Goal: Task Accomplishment & Management: Use online tool/utility

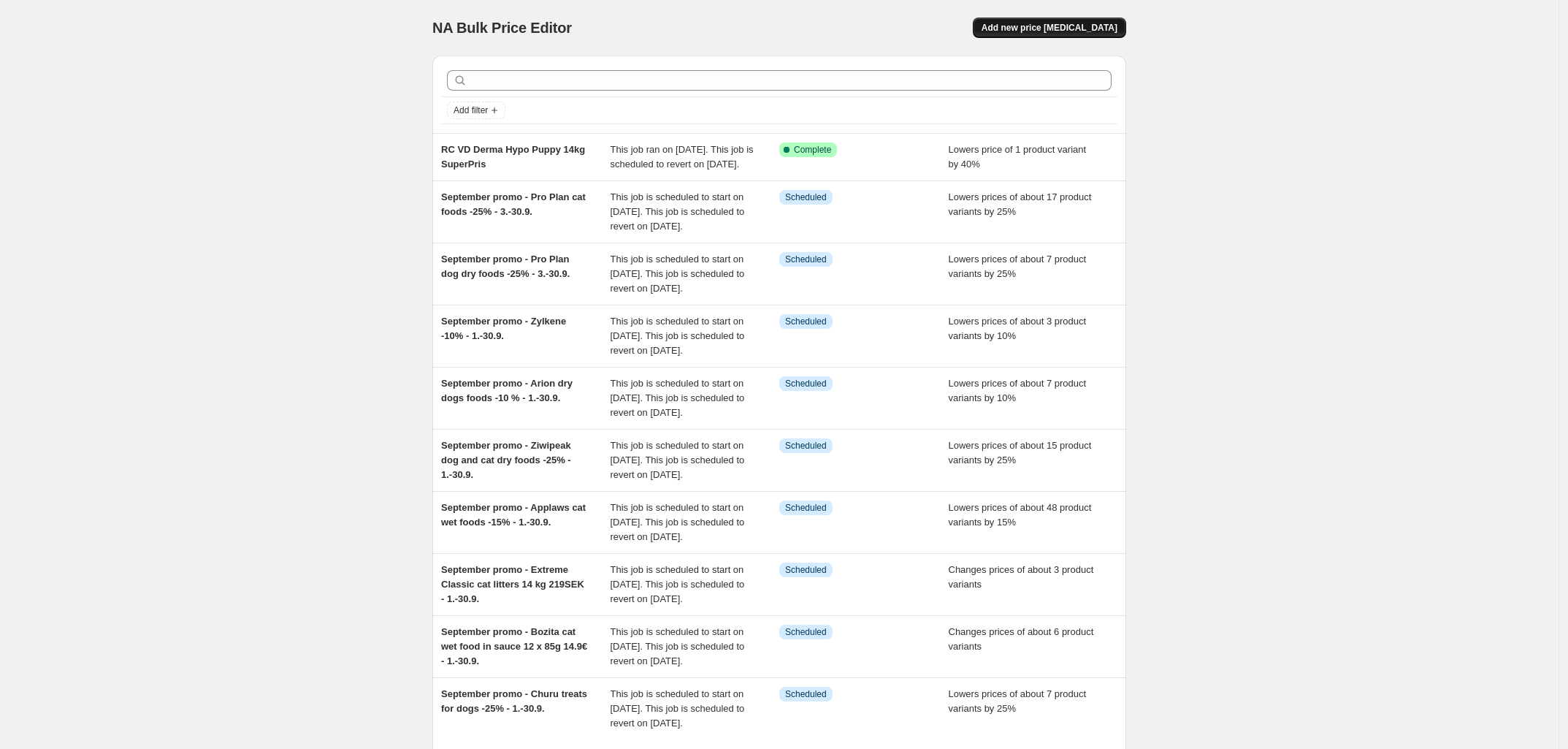
click at [1070, 25] on span "Add new price [MEDICAL_DATA]" at bounding box center [1049, 28] width 136 height 12
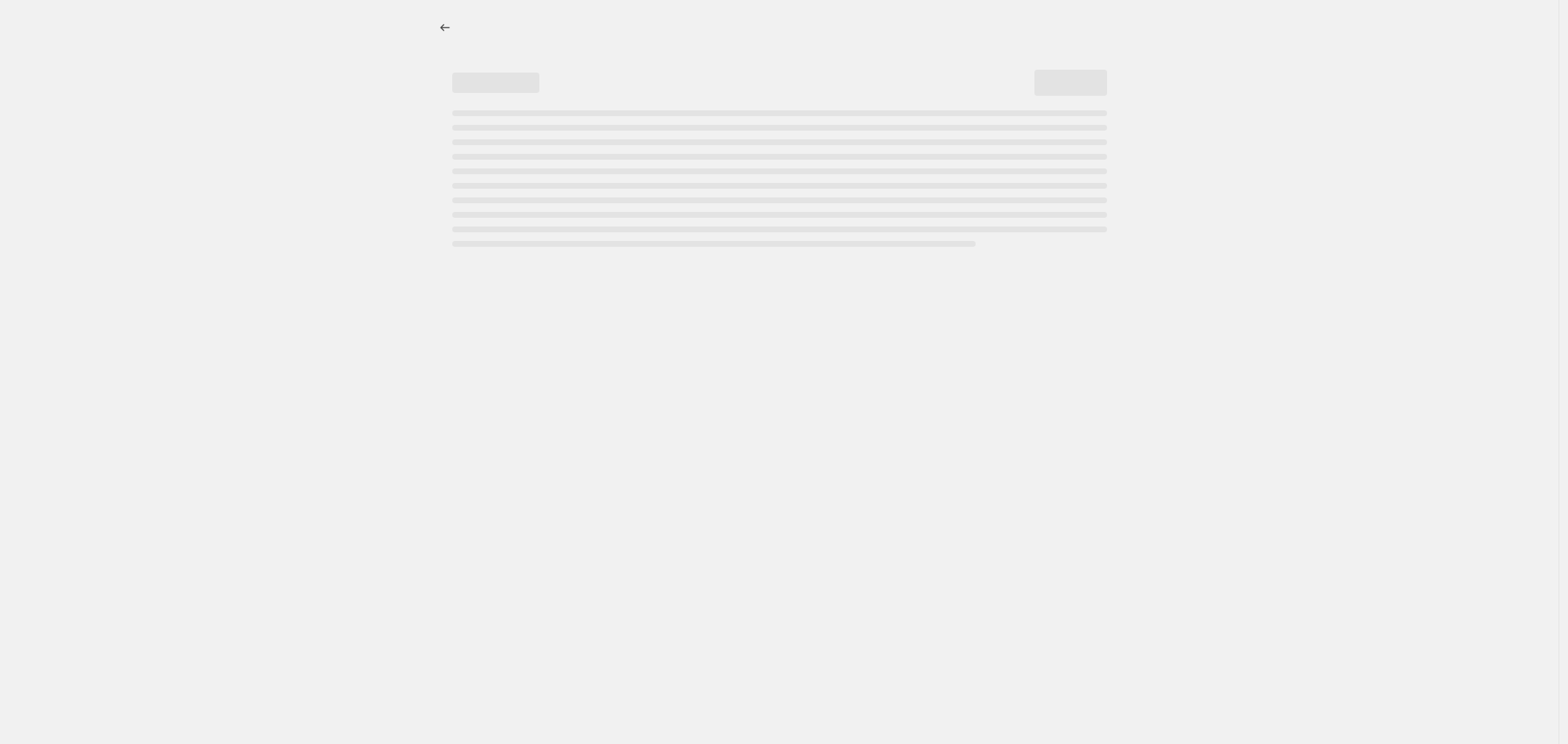
select select "percentage"
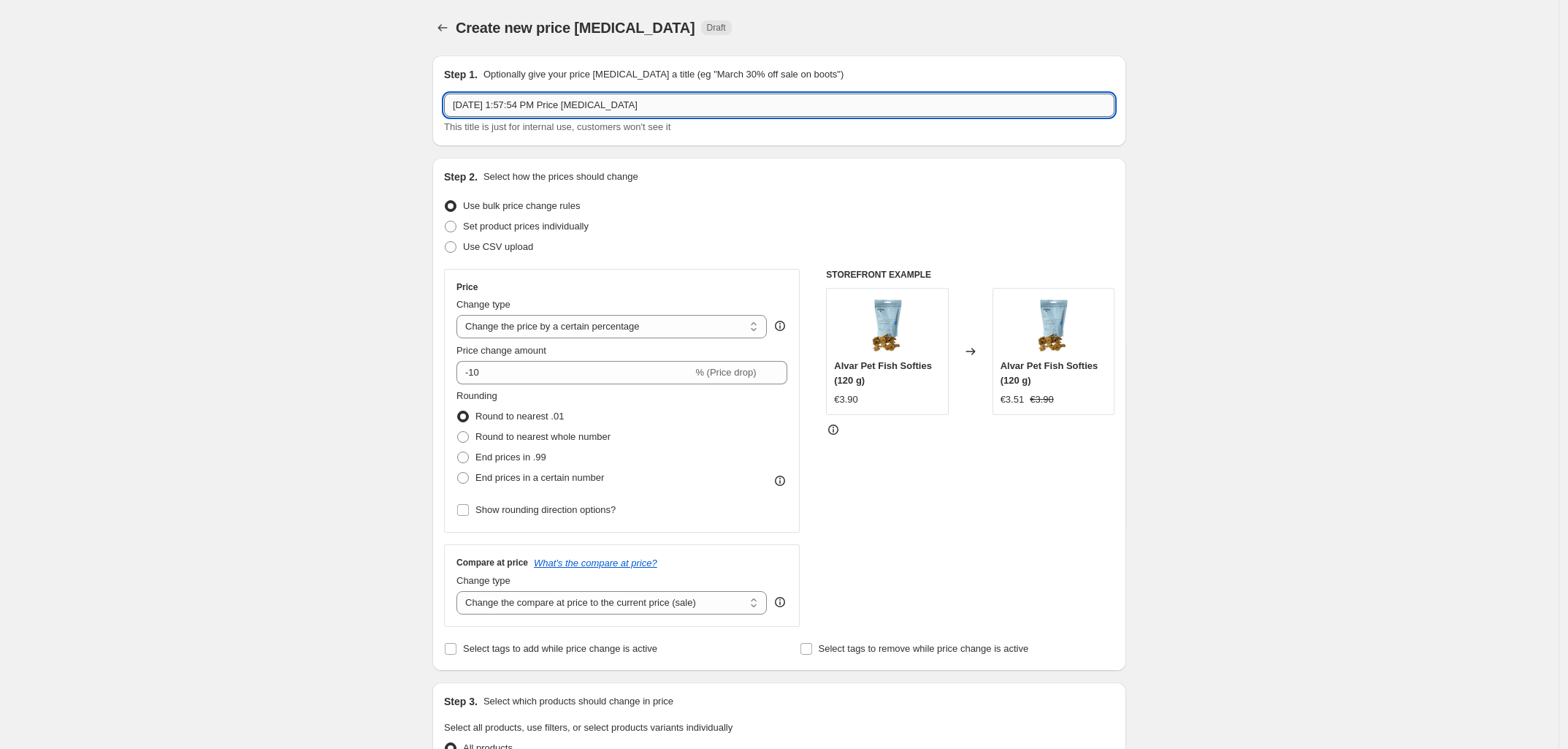
click at [717, 113] on input "[DATE] 1:57:54 PM Price [MEDICAL_DATA]" at bounding box center [778, 104] width 670 height 23
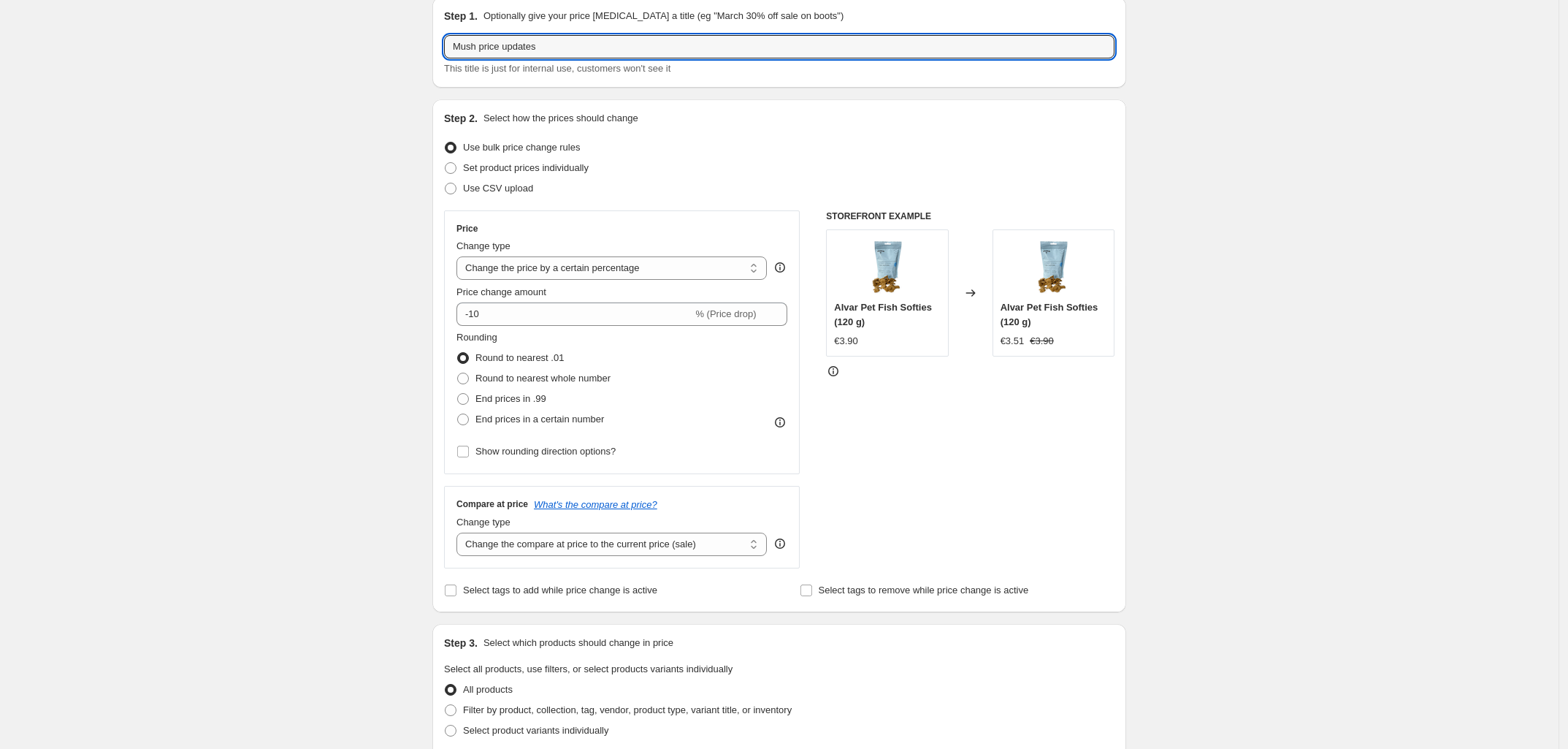
scroll to position [59, 0]
type input "Mush price updates"
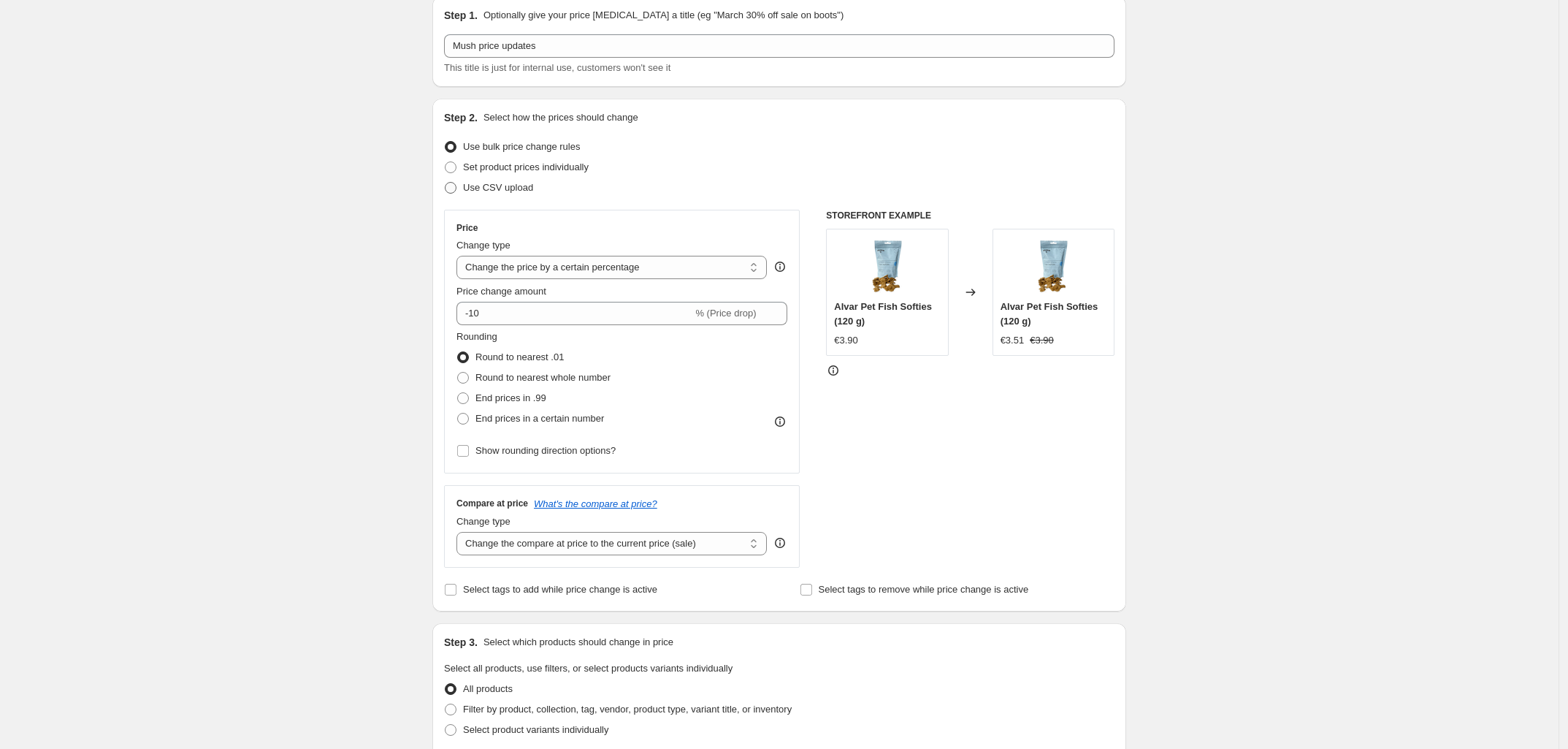
click at [455, 178] on label "Use CSV upload" at bounding box center [488, 188] width 89 height 20
click at [446, 182] on input "Use CSV upload" at bounding box center [445, 182] width 1 height 1
radio input "true"
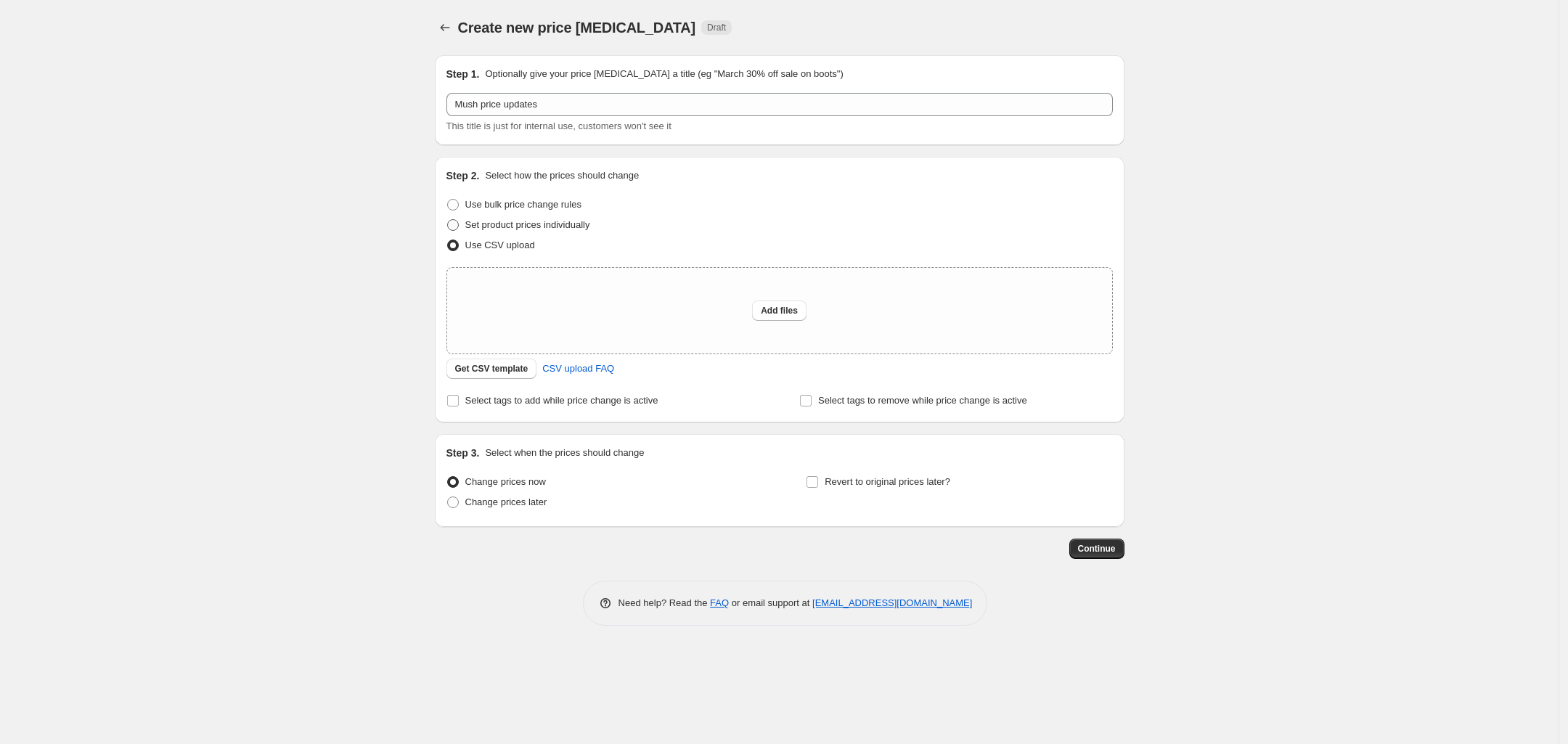
click at [449, 217] on label "Set product prices individually" at bounding box center [518, 225] width 143 height 20
click at [448, 220] on input "Set product prices individually" at bounding box center [448, 220] width 1 height 1
radio input "true"
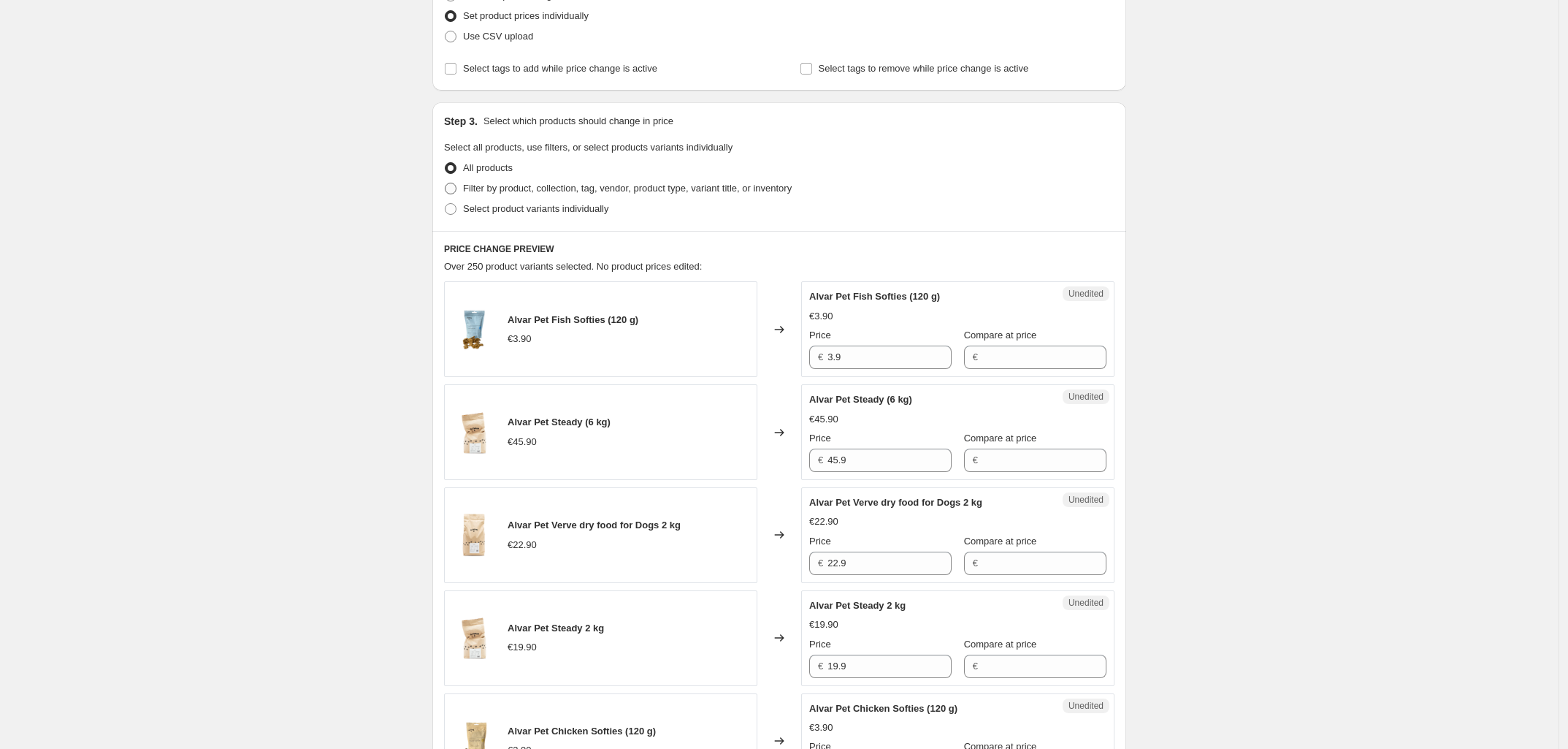
scroll to position [212, 0]
click at [454, 203] on span at bounding box center [450, 207] width 12 height 12
click at [446, 203] on input "Select product variants individually" at bounding box center [445, 202] width 1 height 1
radio input "true"
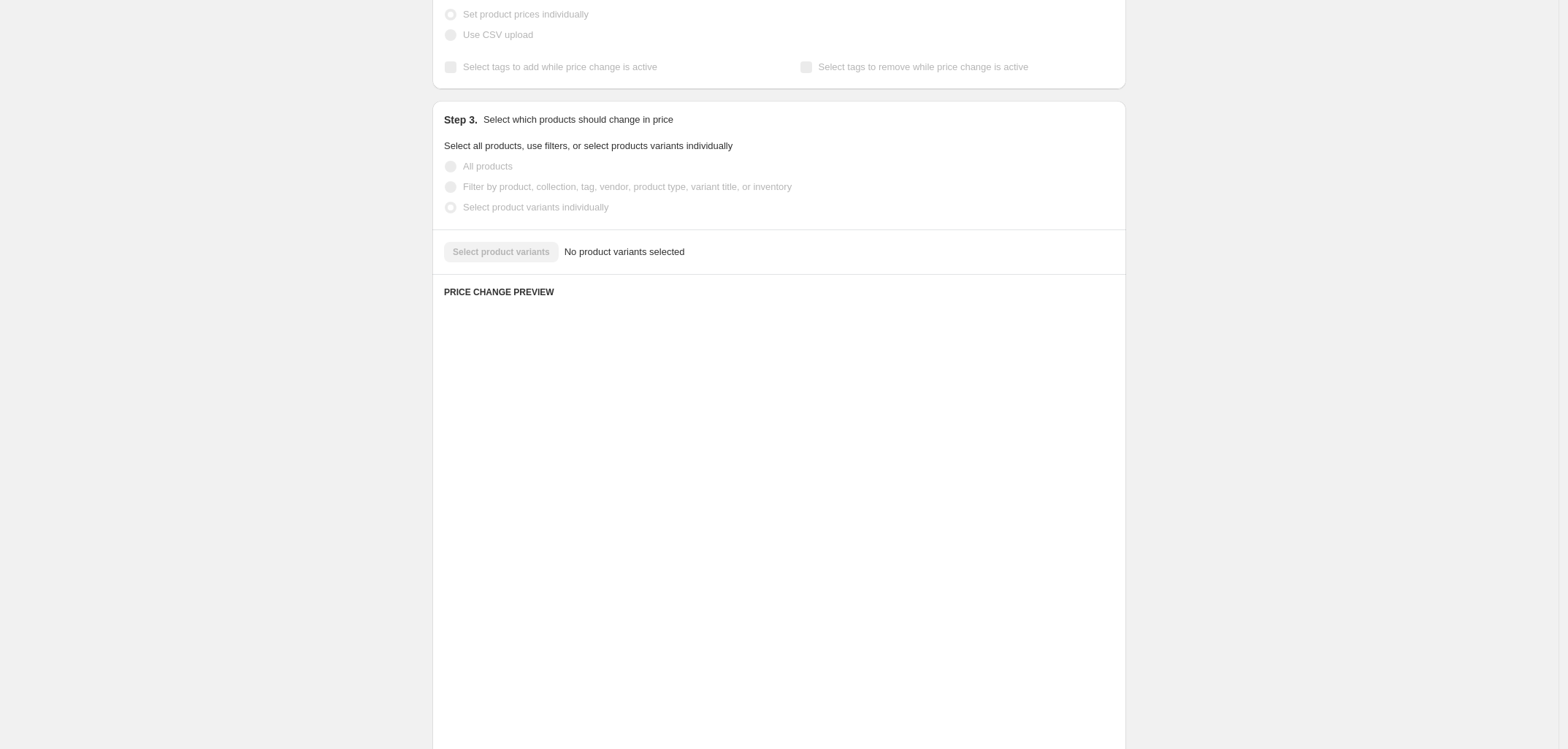
scroll to position [100, 0]
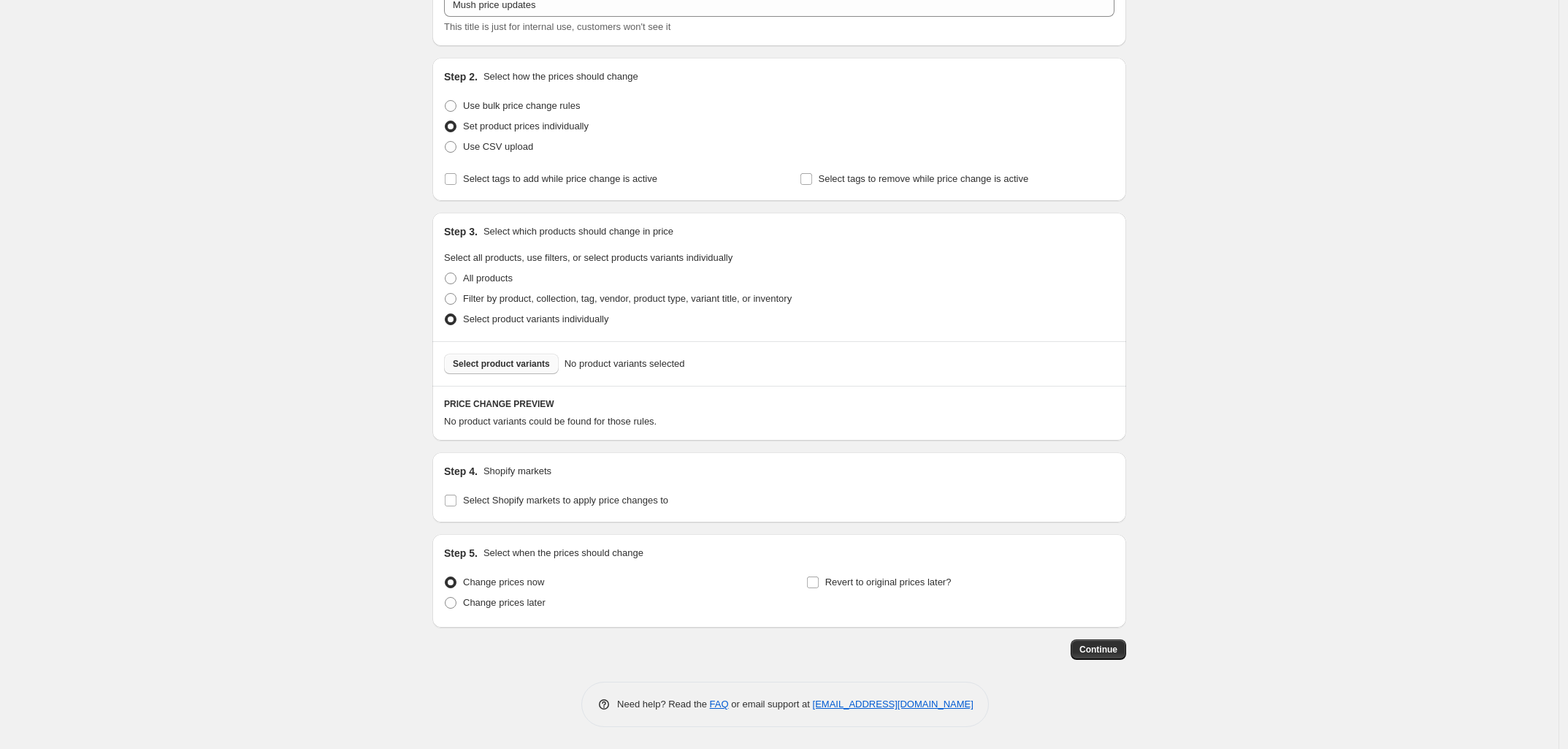
click at [479, 369] on button "Select product variants" at bounding box center [501, 363] width 115 height 20
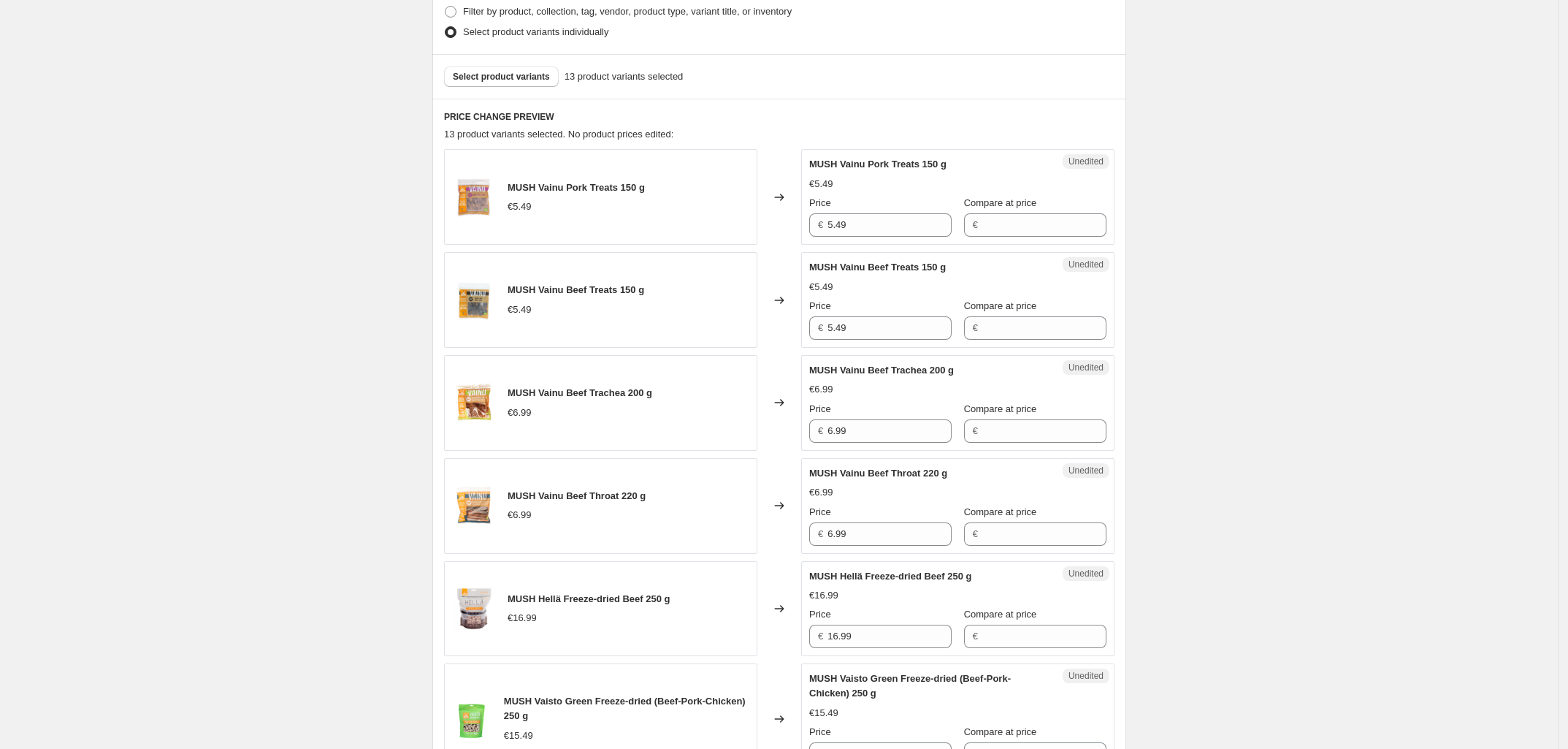
scroll to position [387, 0]
click at [1028, 537] on input "Compare at price" at bounding box center [1044, 533] width 124 height 23
type input "8.9"
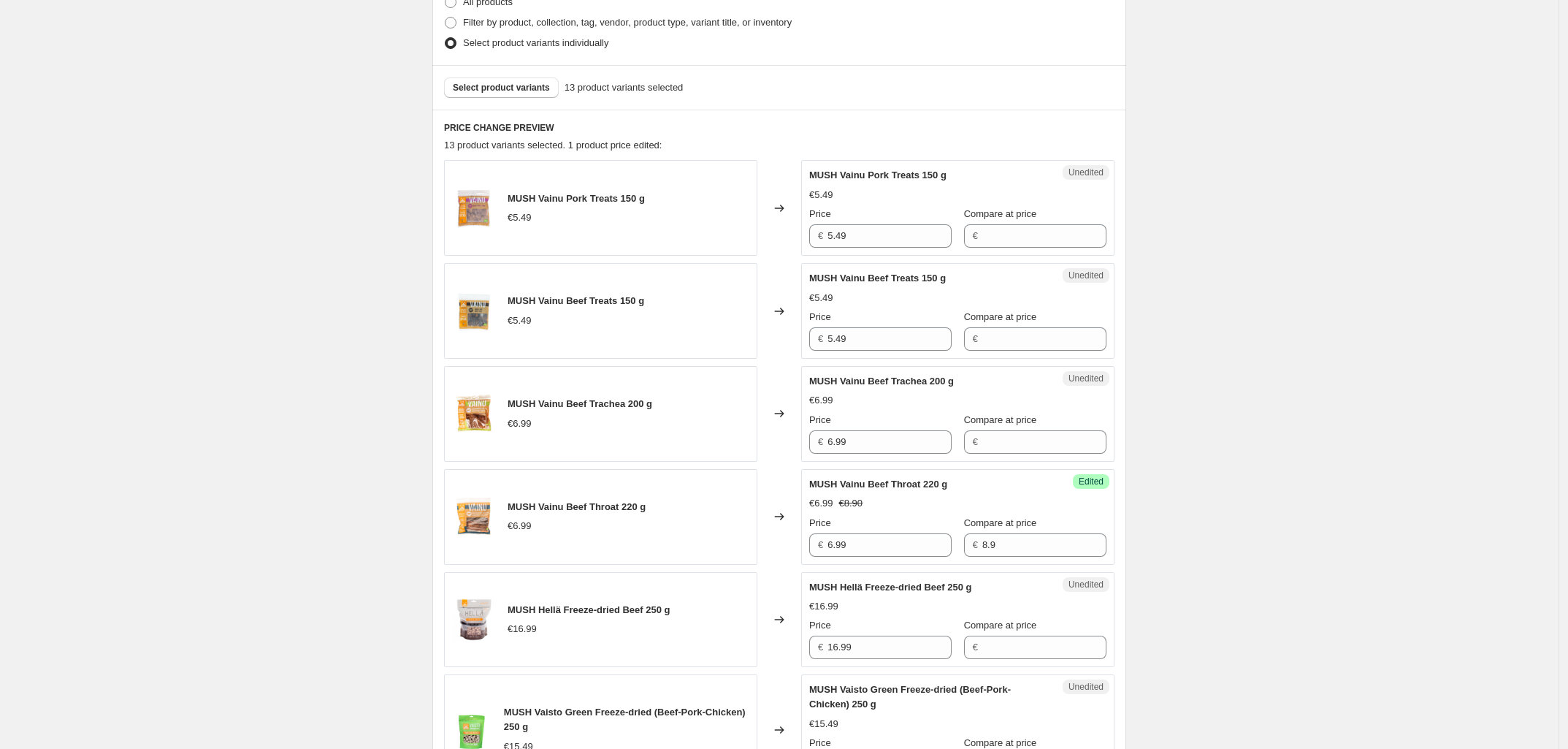
scroll to position [374, 0]
click at [1002, 335] on input "Compare at price" at bounding box center [1044, 339] width 124 height 23
type input "6.5"
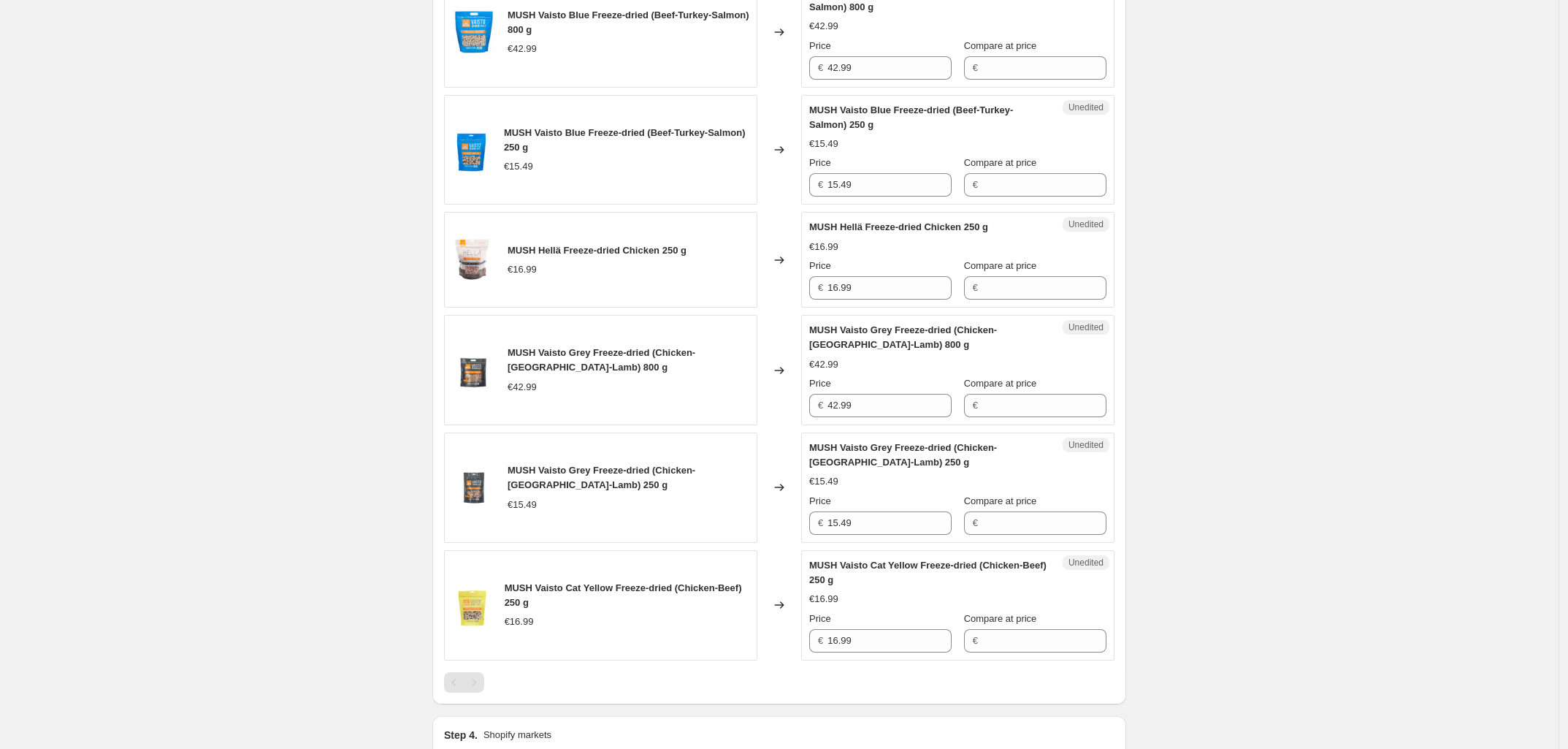
scroll to position [1577, 0]
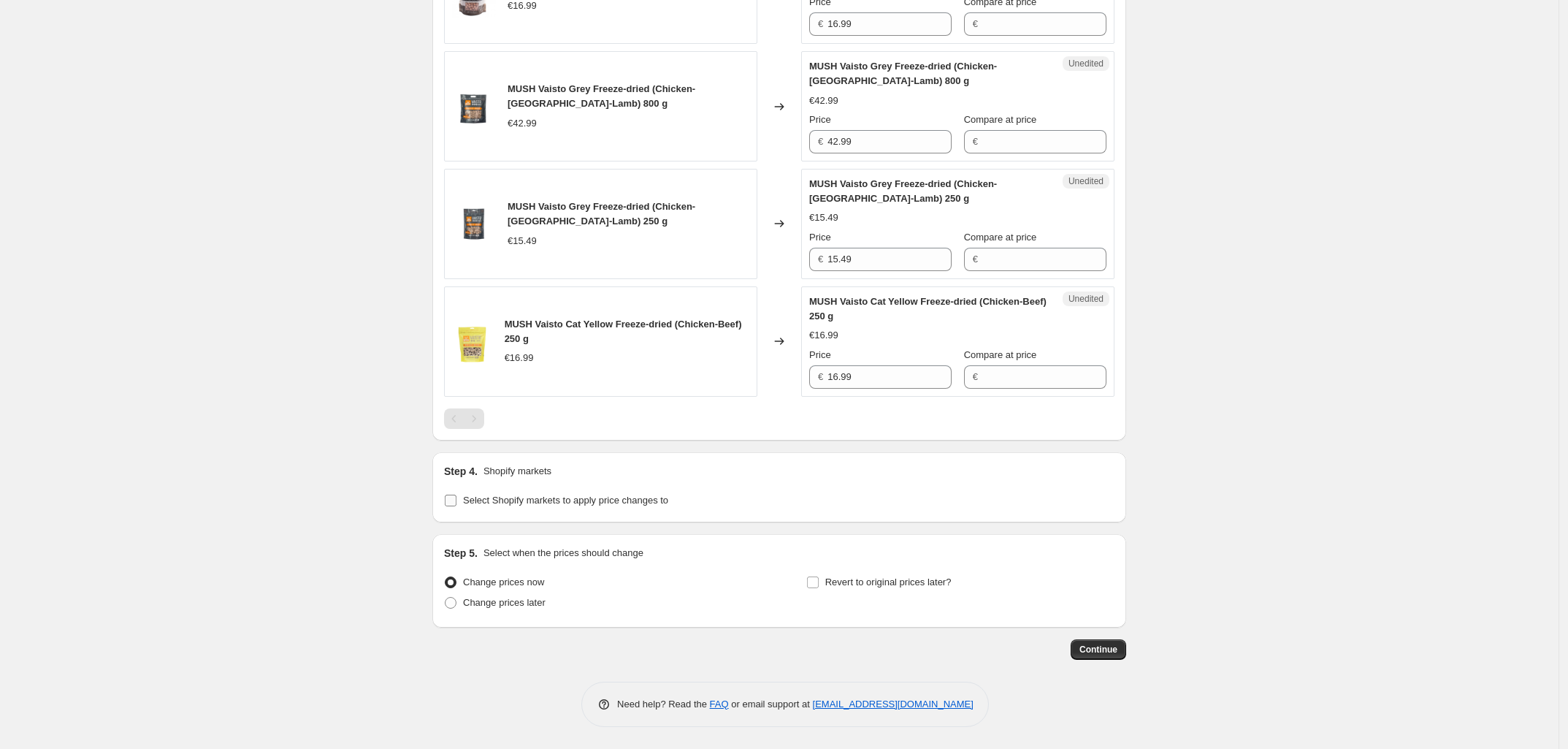
click at [457, 509] on label "Select Shopify markets to apply price changes to" at bounding box center [556, 500] width 224 height 20
click at [457, 506] on input "Select Shopify markets to apply price changes to" at bounding box center [450, 500] width 12 height 12
checkbox input "true"
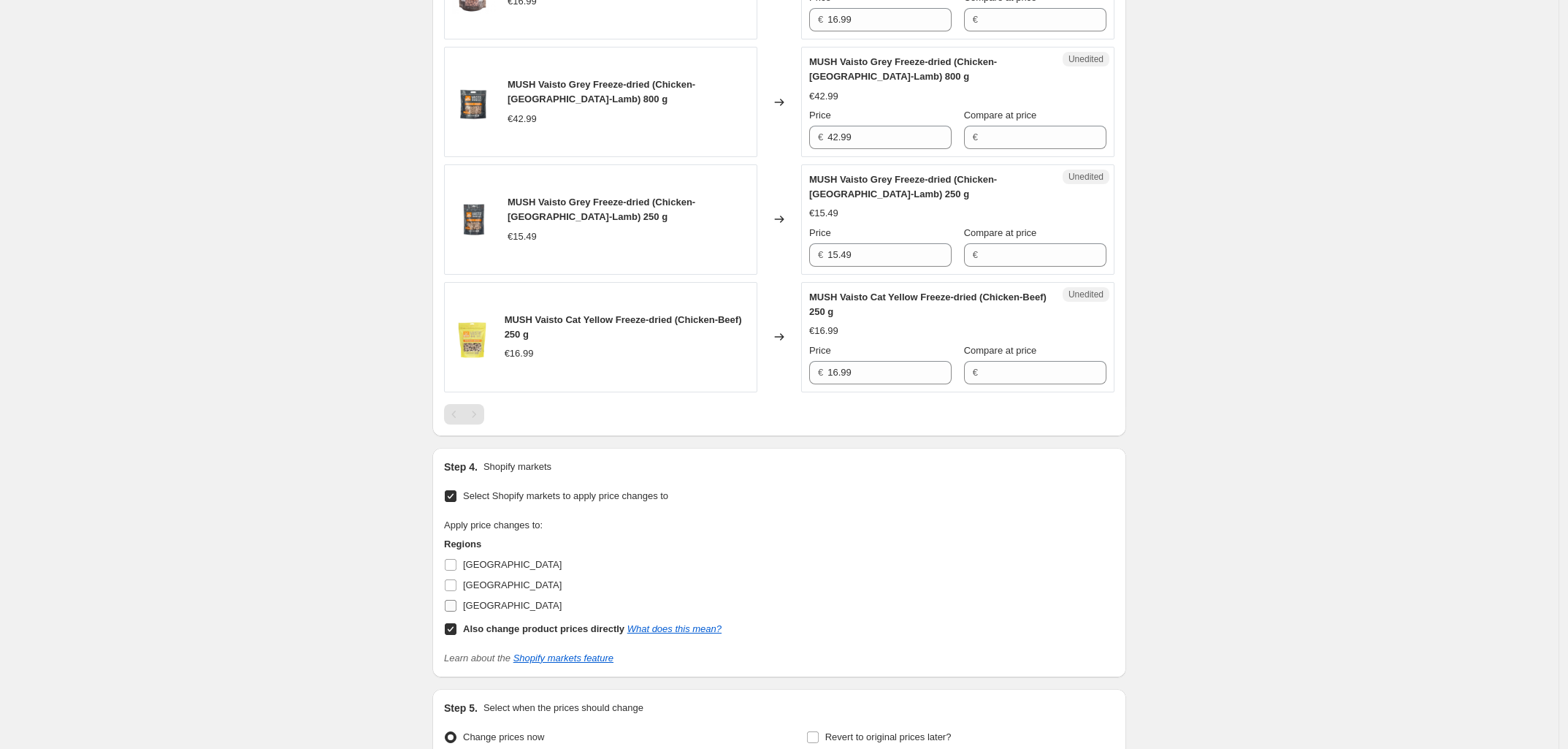
click at [455, 607] on input "[GEOGRAPHIC_DATA]" at bounding box center [450, 605] width 12 height 12
checkbox input "true"
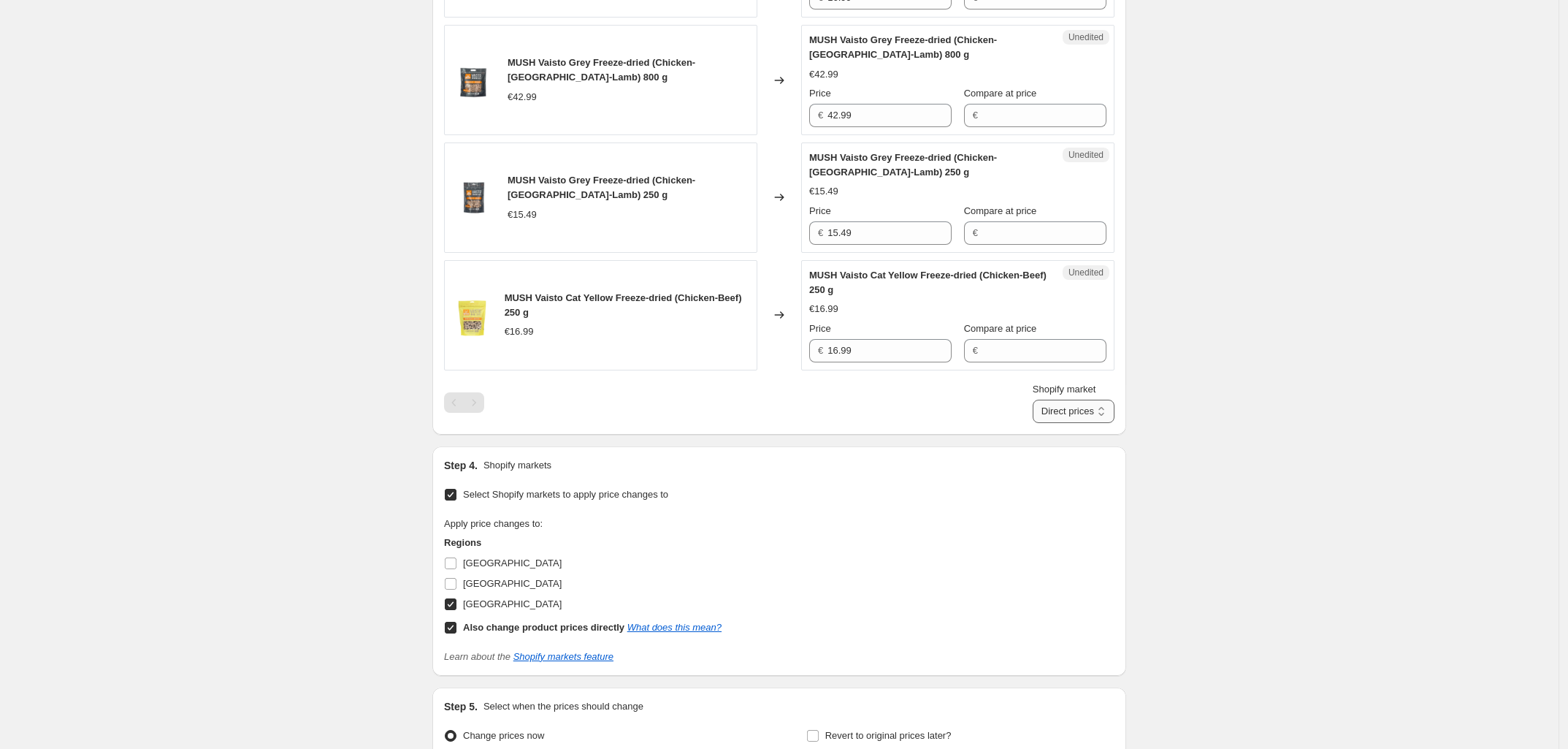
scroll to position [1757, 0]
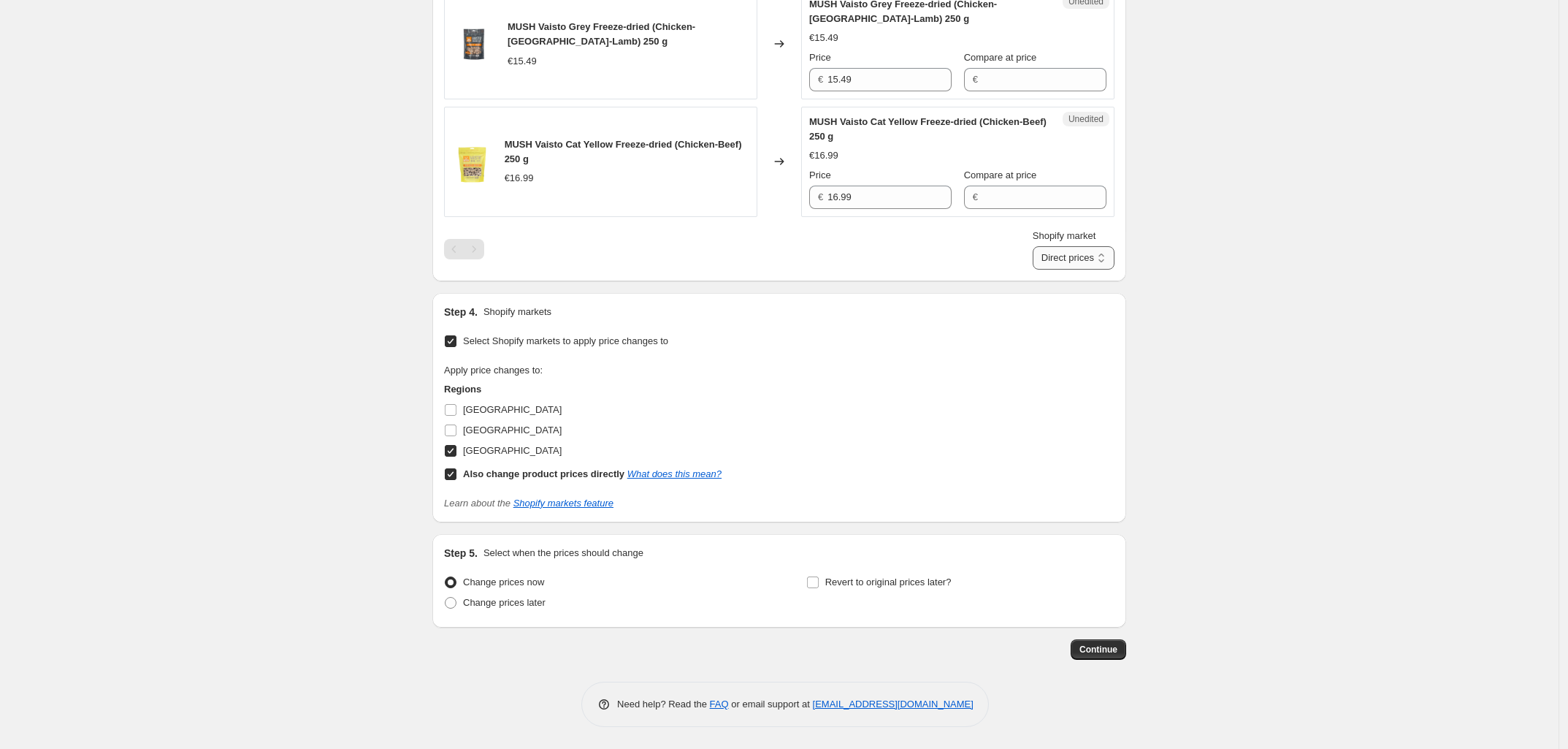
click at [1059, 259] on select "Direct prices [GEOGRAPHIC_DATA]" at bounding box center [1073, 257] width 81 height 23
select select "88164925744"
click at [1055, 269] on select "Direct prices [GEOGRAPHIC_DATA]" at bounding box center [1073, 257] width 81 height 23
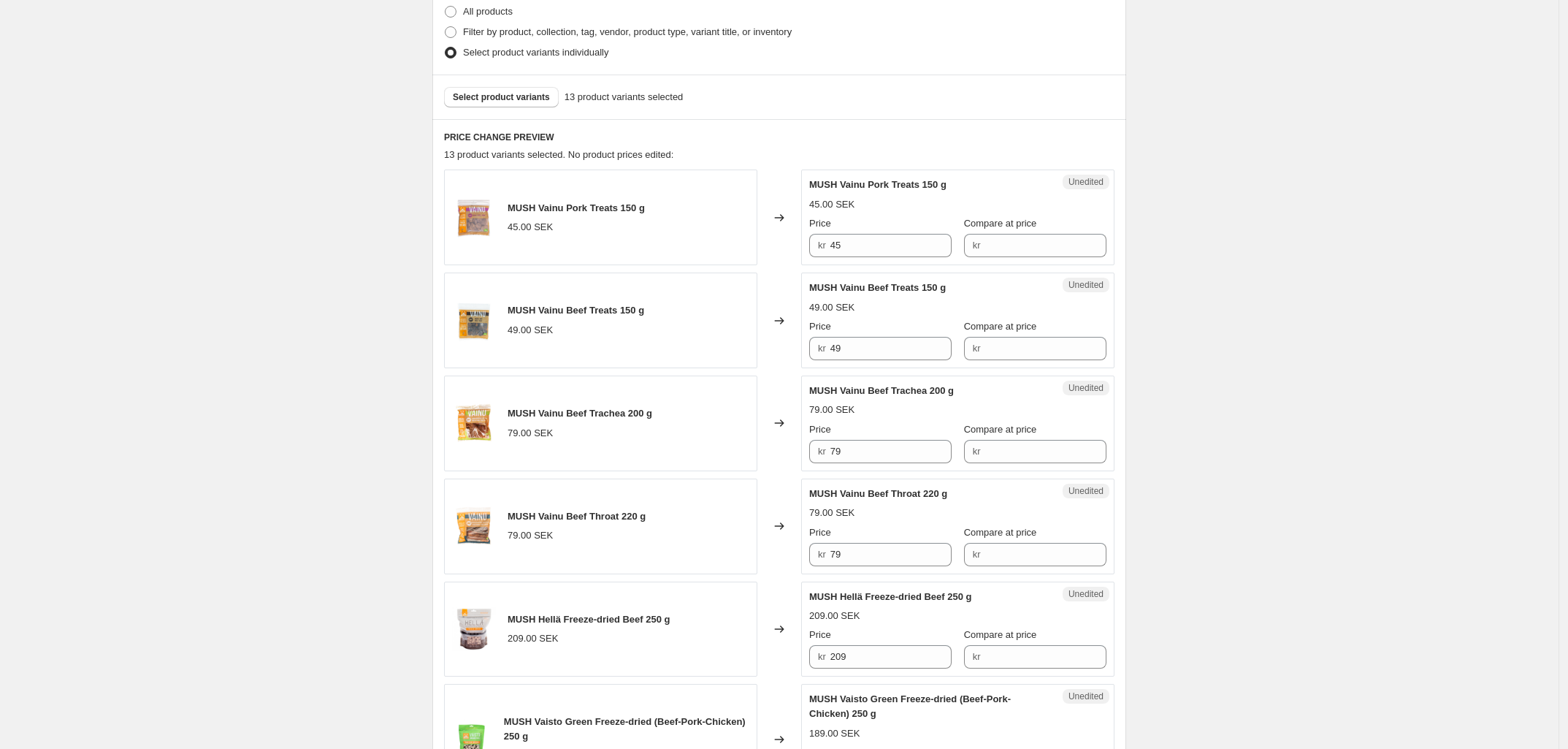
scroll to position [366, 0]
click at [923, 249] on input "45" at bounding box center [891, 246] width 122 height 23
type input "55"
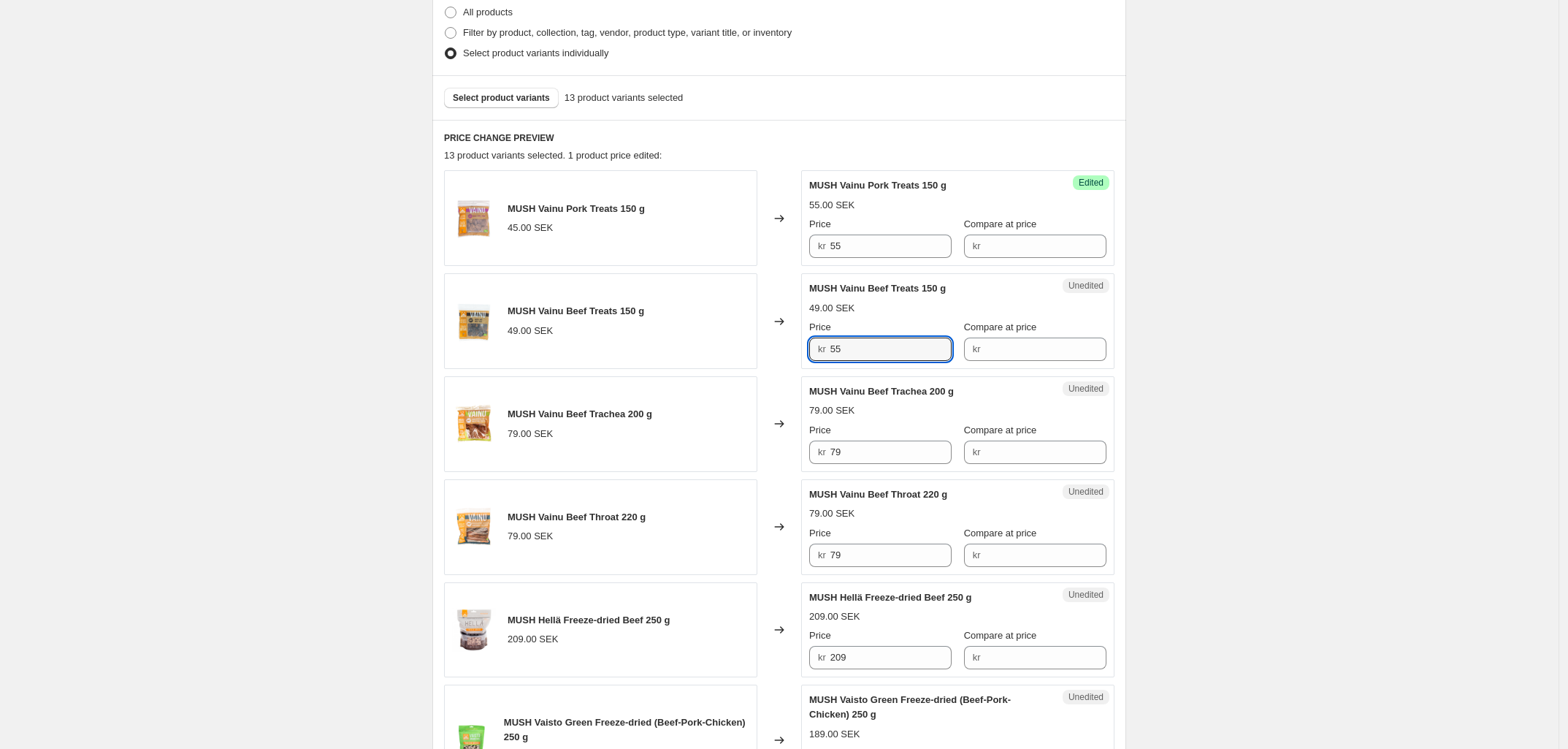
type input "55"
type input "69"
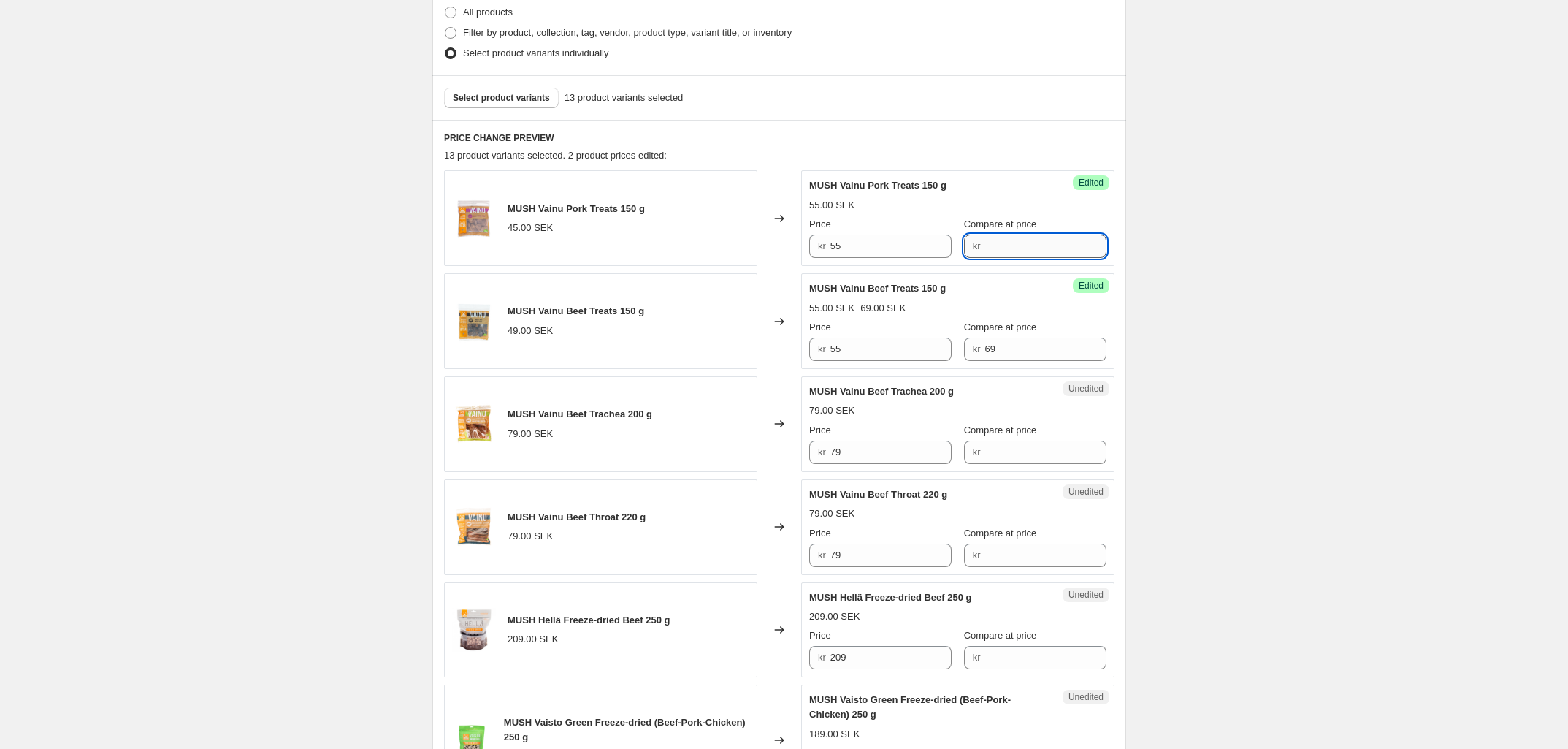
click at [1000, 247] on input "Compare at price" at bounding box center [1046, 246] width 122 height 23
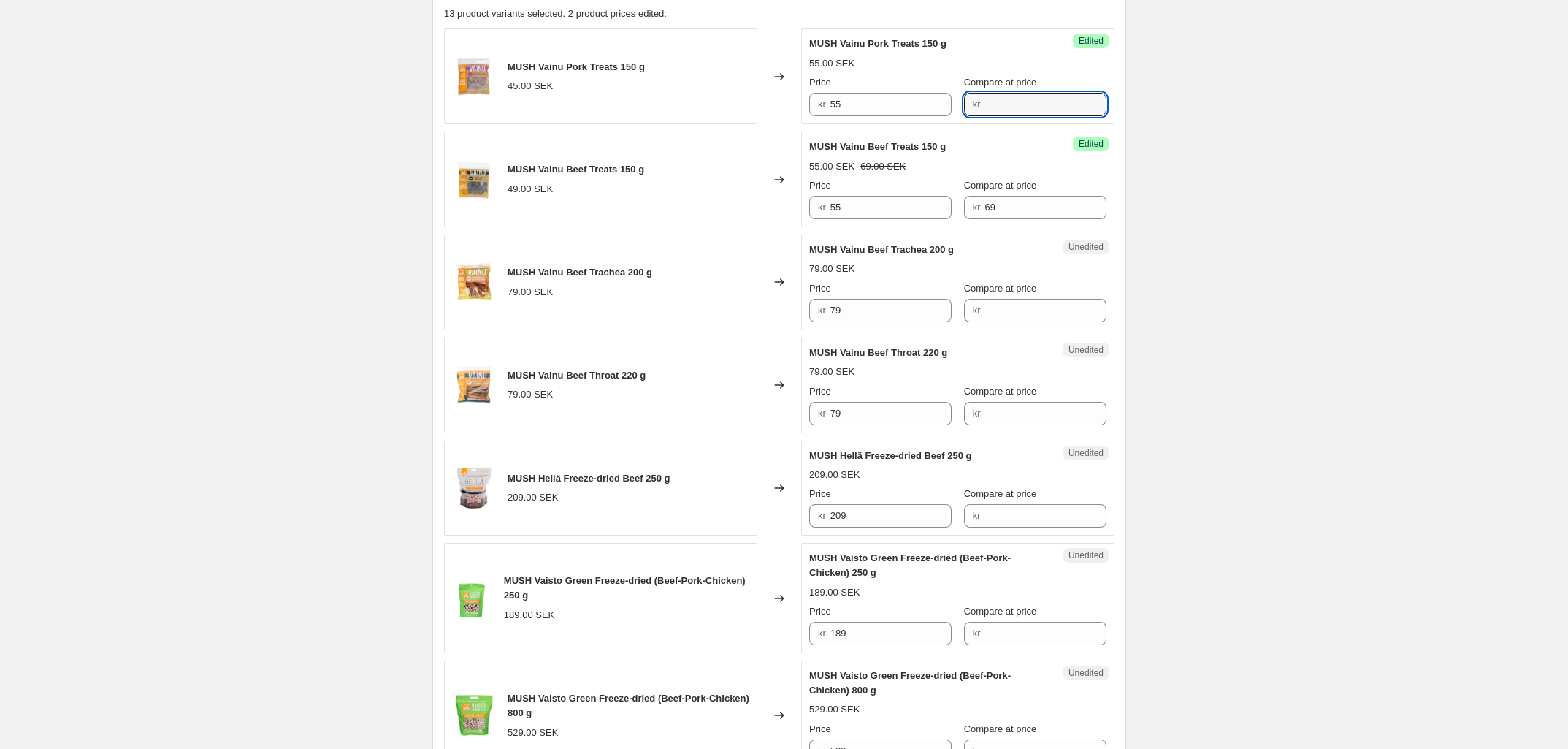
scroll to position [509, 0]
click at [993, 318] on input "Compare at price" at bounding box center [1046, 309] width 122 height 23
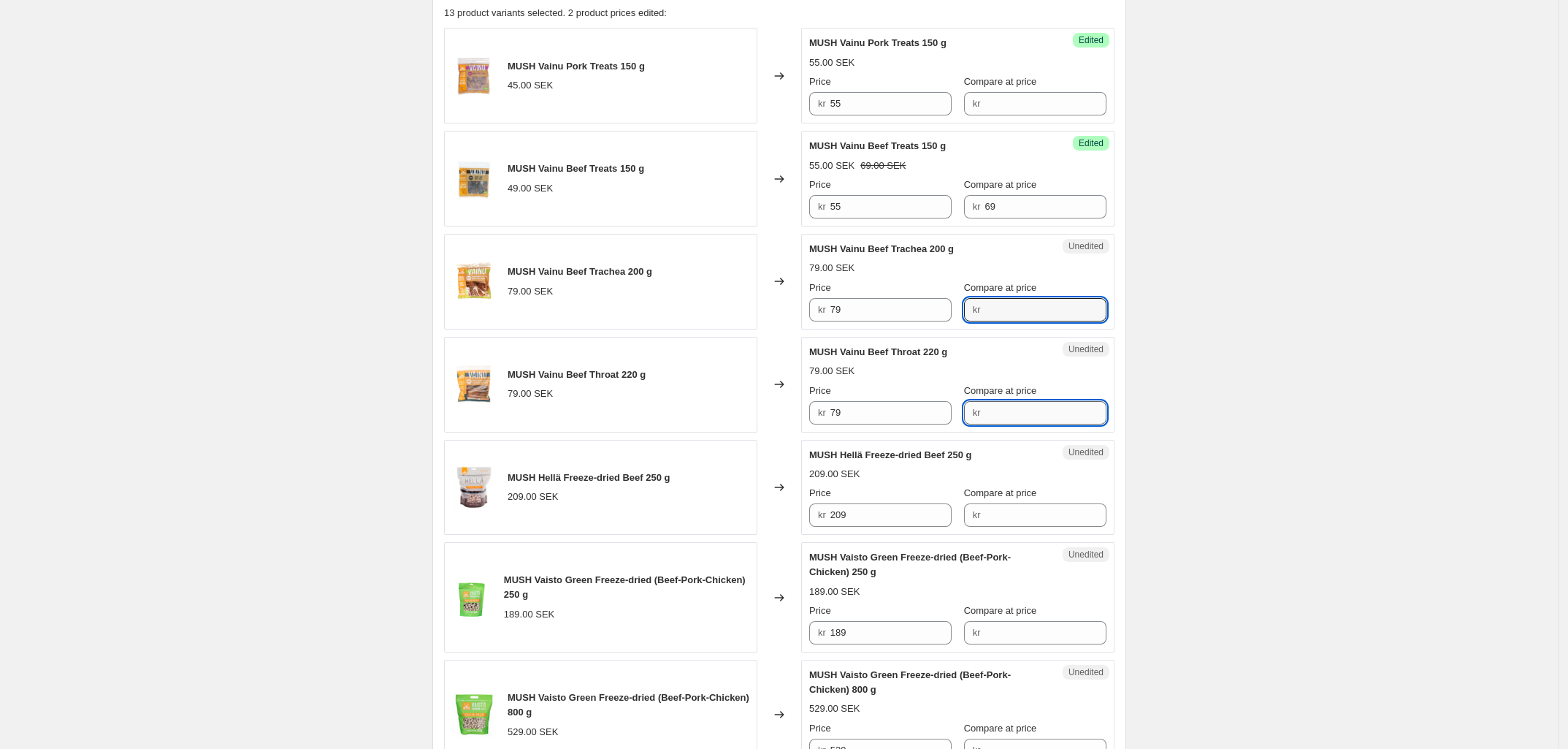
click at [993, 417] on input "Compare at price" at bounding box center [1046, 412] width 122 height 23
type input "139"
click at [1243, 434] on div "Create new price [MEDICAL_DATA]. This page is ready Create new price [MEDICAL_D…" at bounding box center [779, 742] width 1559 height 2500
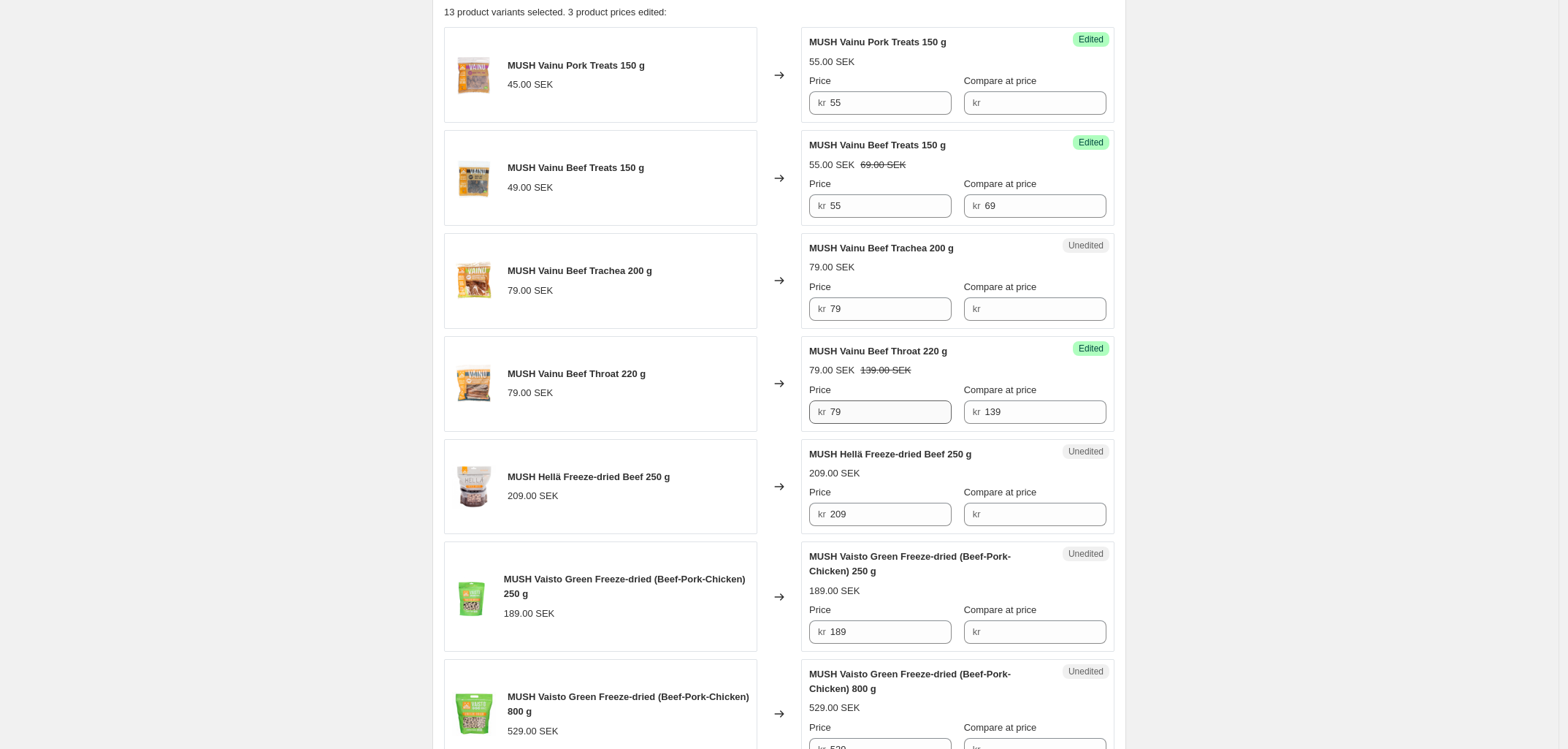
scroll to position [468, 0]
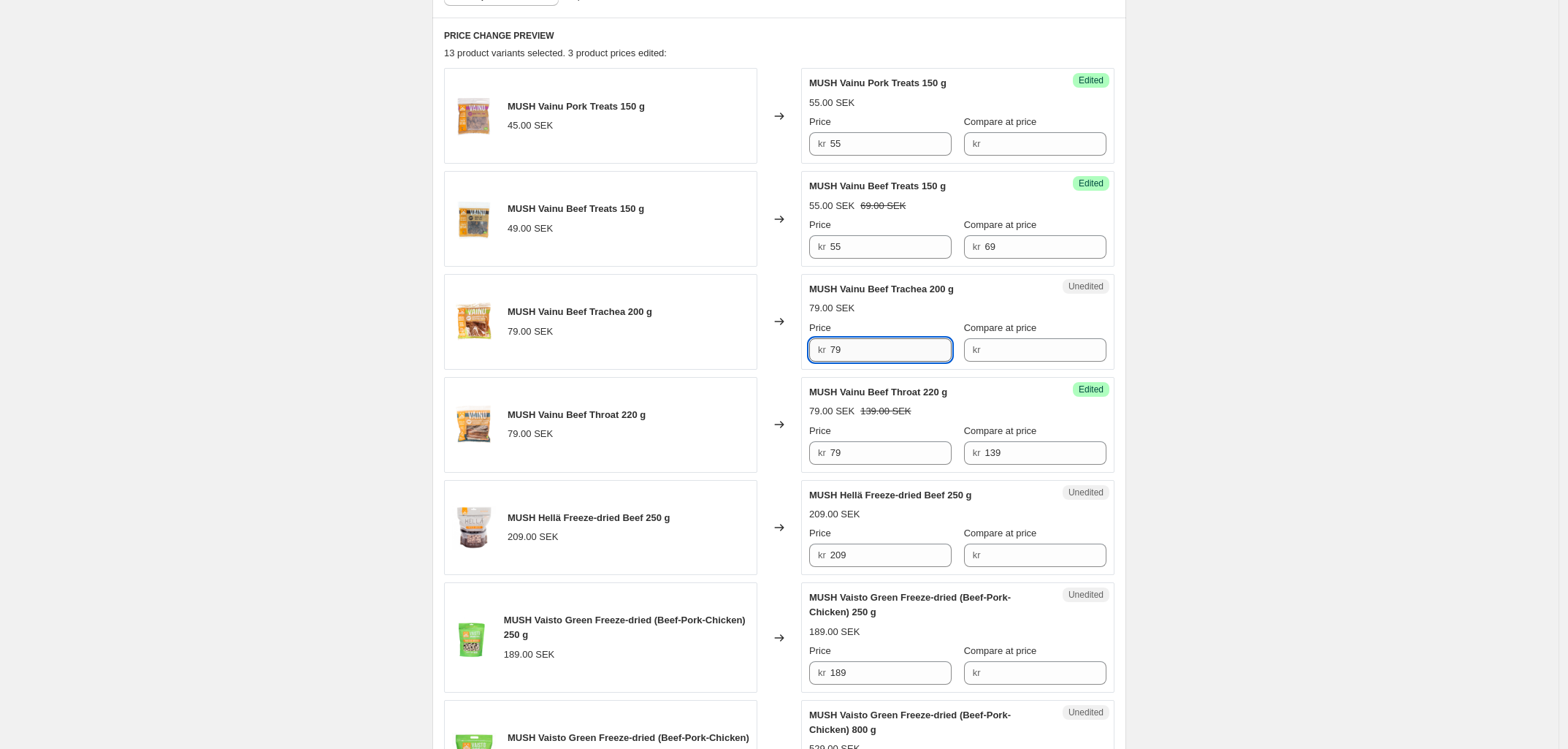
click at [885, 360] on input "79" at bounding box center [891, 350] width 122 height 23
type input "89"
click at [893, 460] on input "79" at bounding box center [891, 452] width 122 height 23
type input "7"
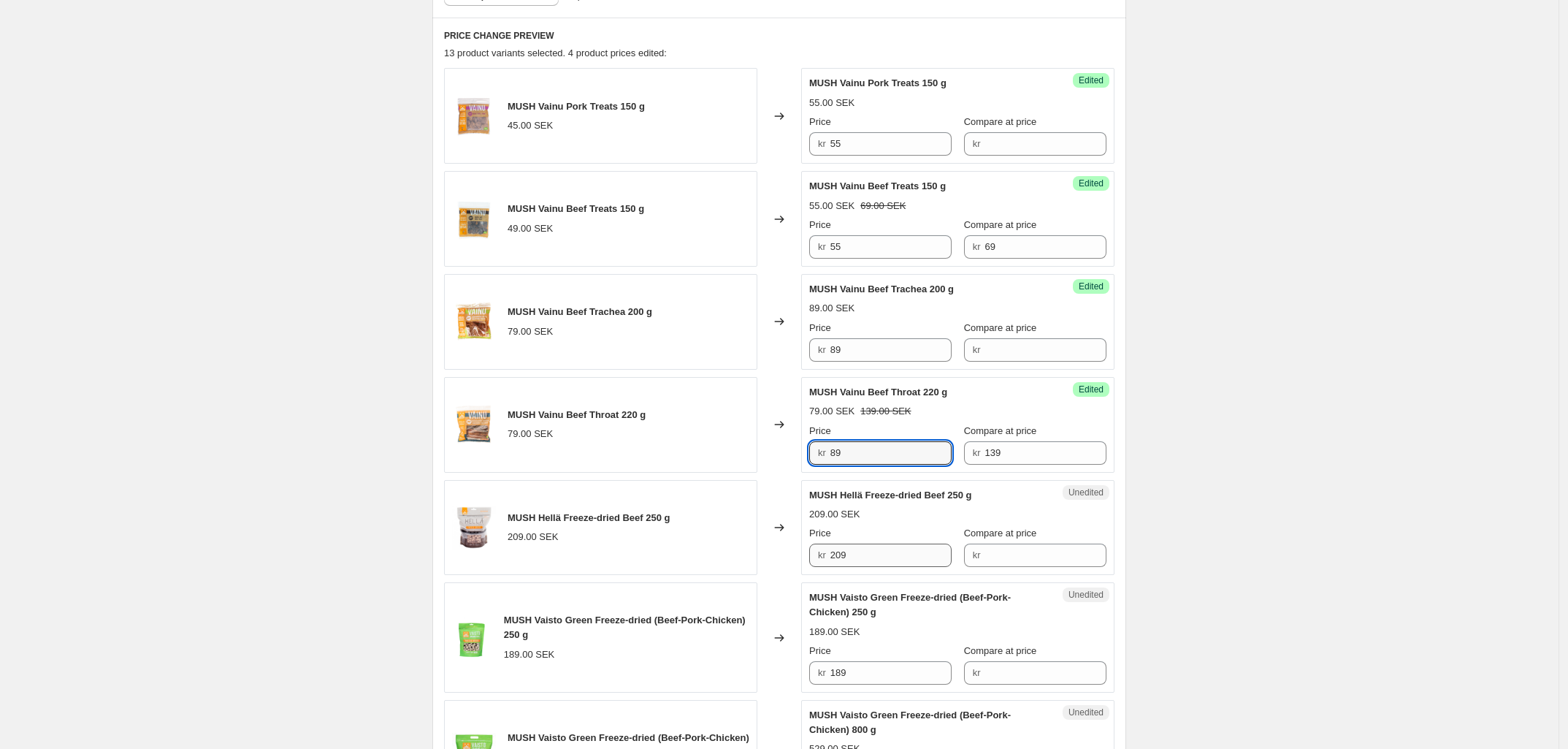
type input "89"
click at [910, 563] on input "209" at bounding box center [891, 555] width 122 height 23
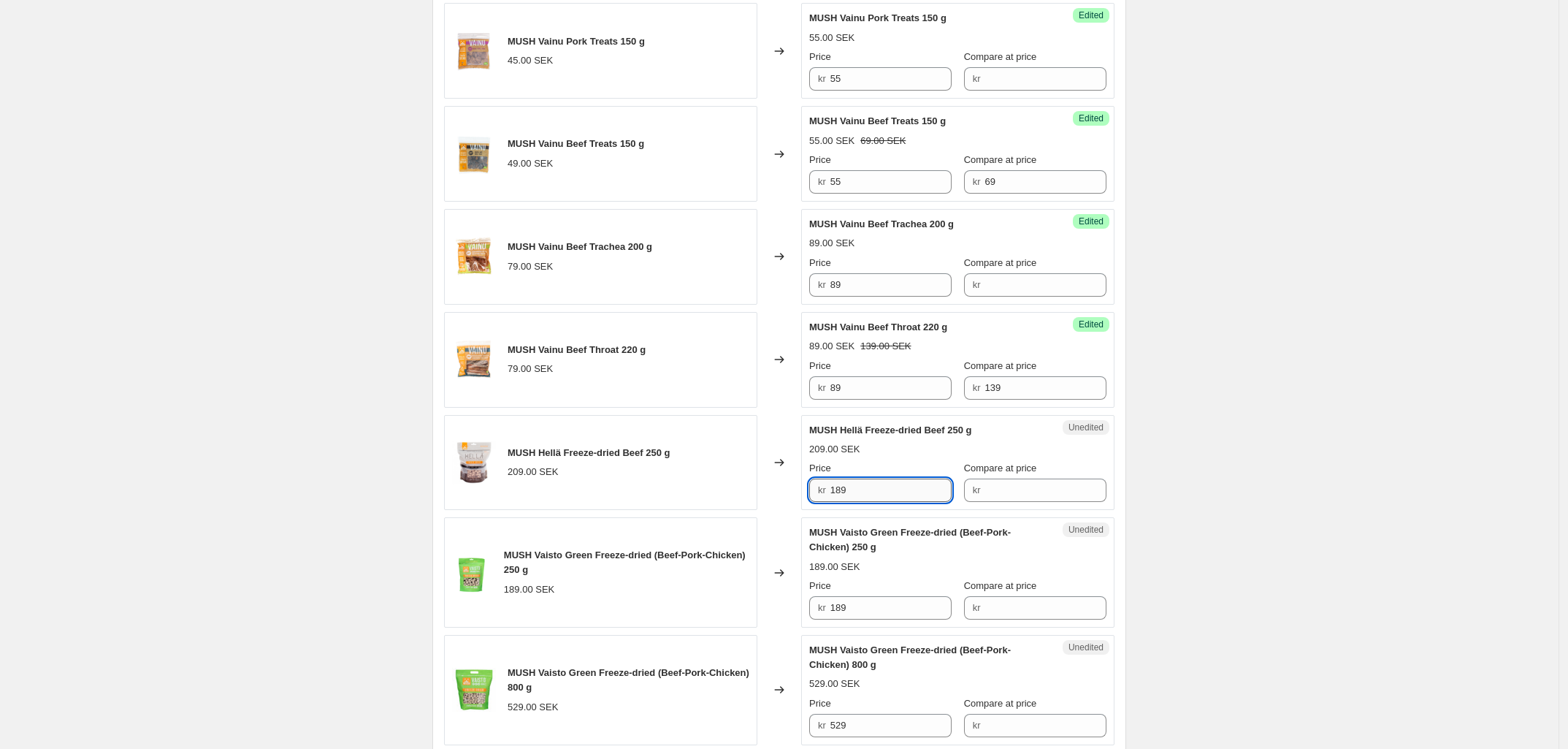
scroll to position [534, 0]
type input "189"
click at [905, 605] on input "189" at bounding box center [891, 607] width 122 height 23
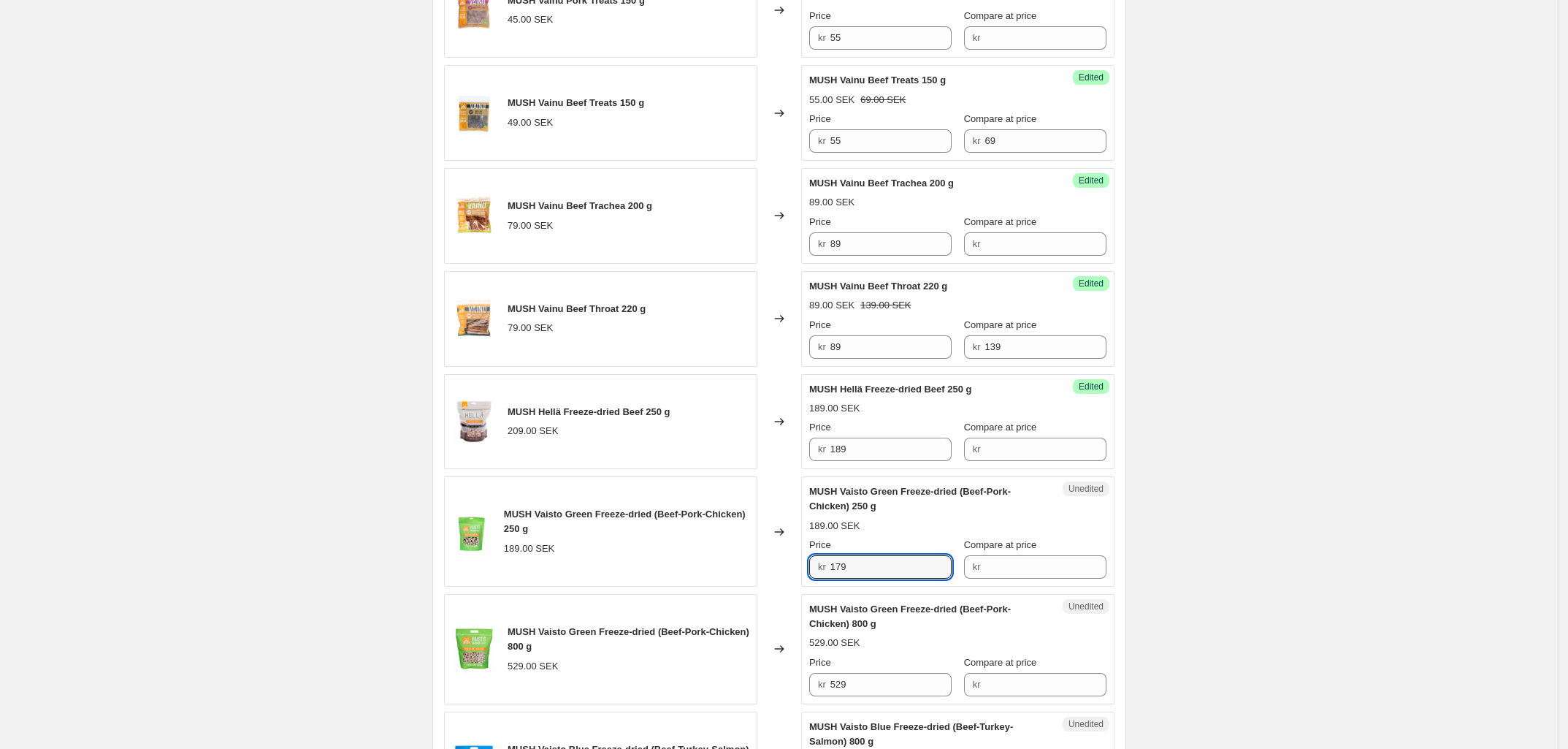
scroll to position [612, 0]
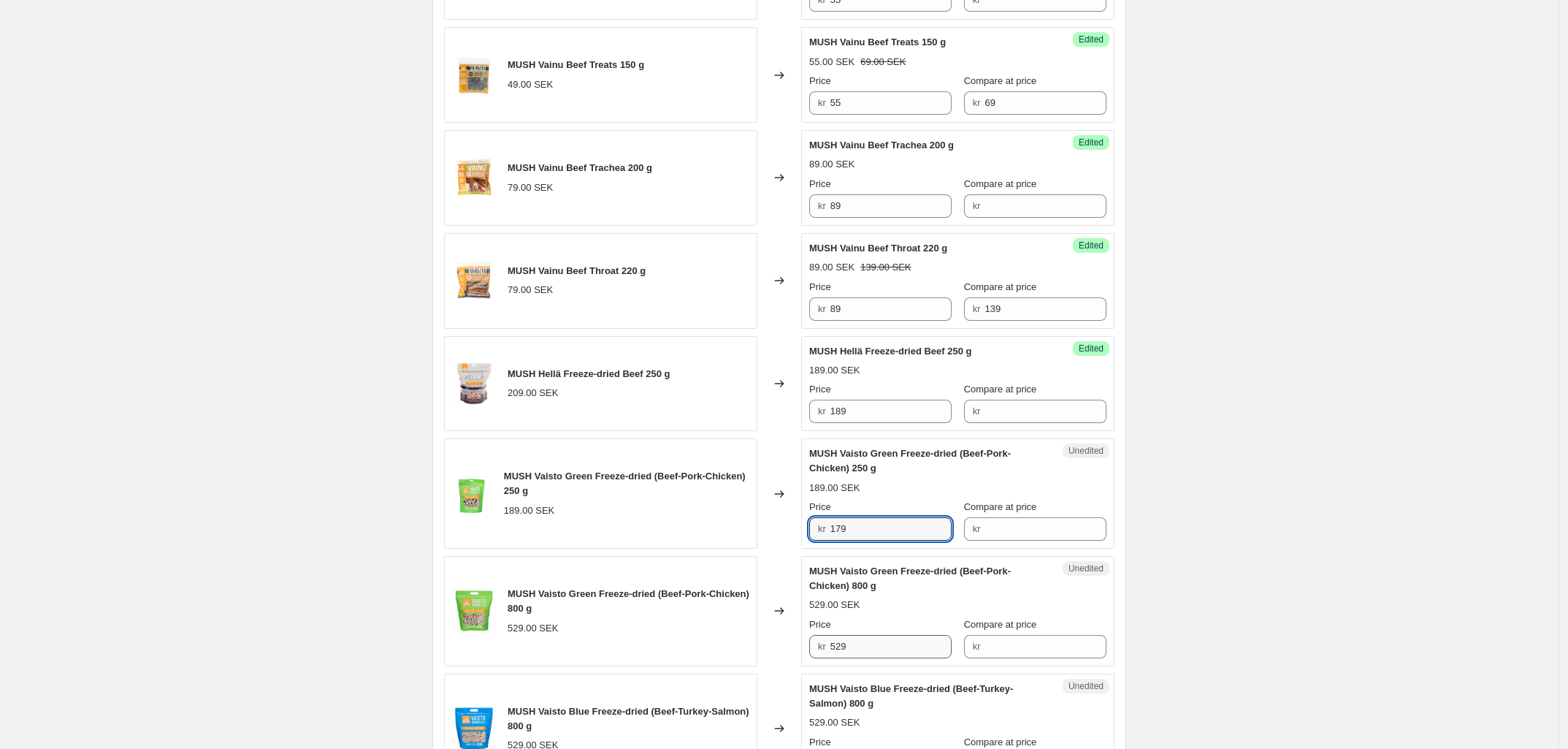
type input "179"
click at [899, 647] on input "529" at bounding box center [891, 645] width 122 height 23
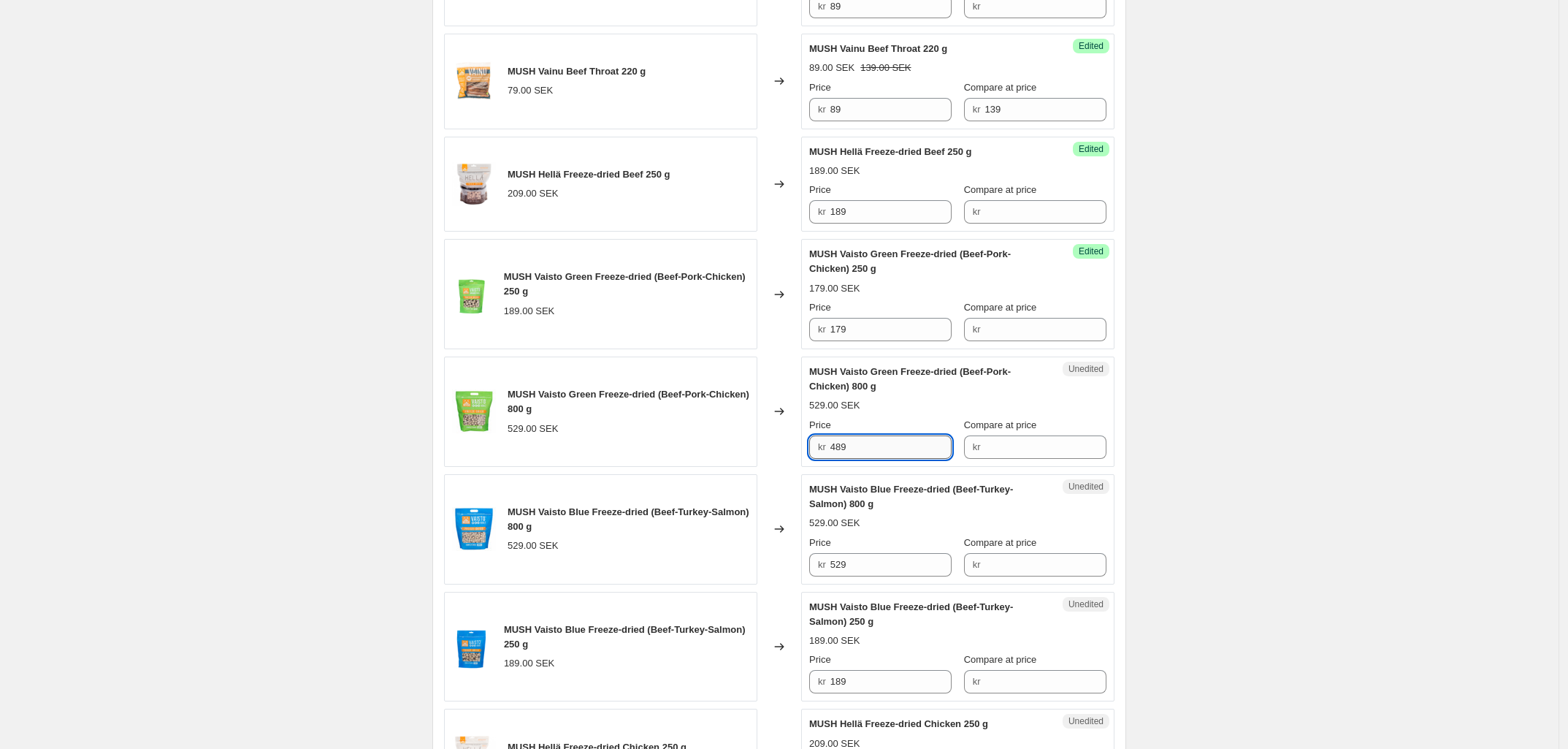
scroll to position [813, 0]
type input "489"
click at [855, 570] on input "529" at bounding box center [891, 562] width 122 height 23
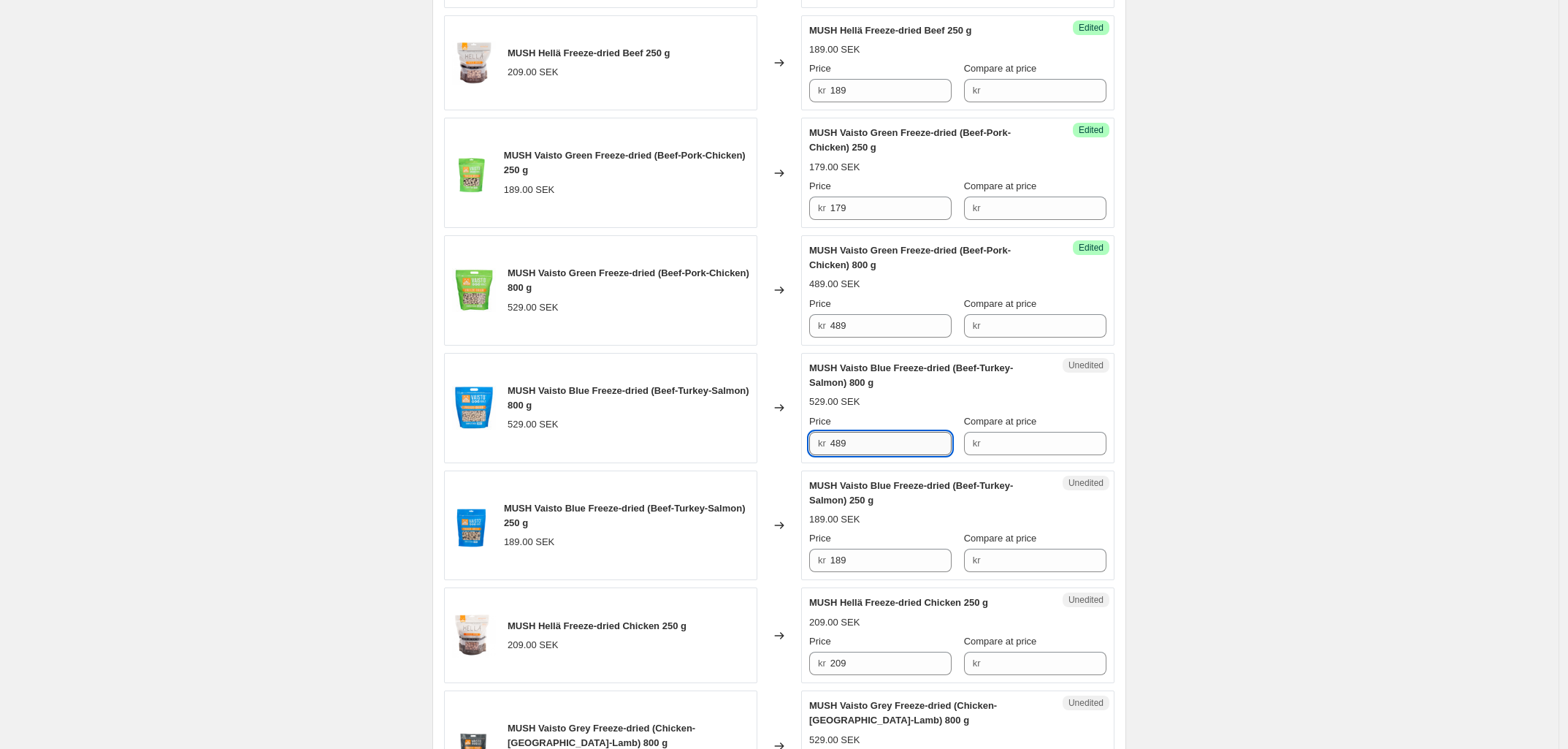
scroll to position [933, 0]
type input "489"
click at [855, 570] on input "189" at bounding box center [891, 559] width 122 height 23
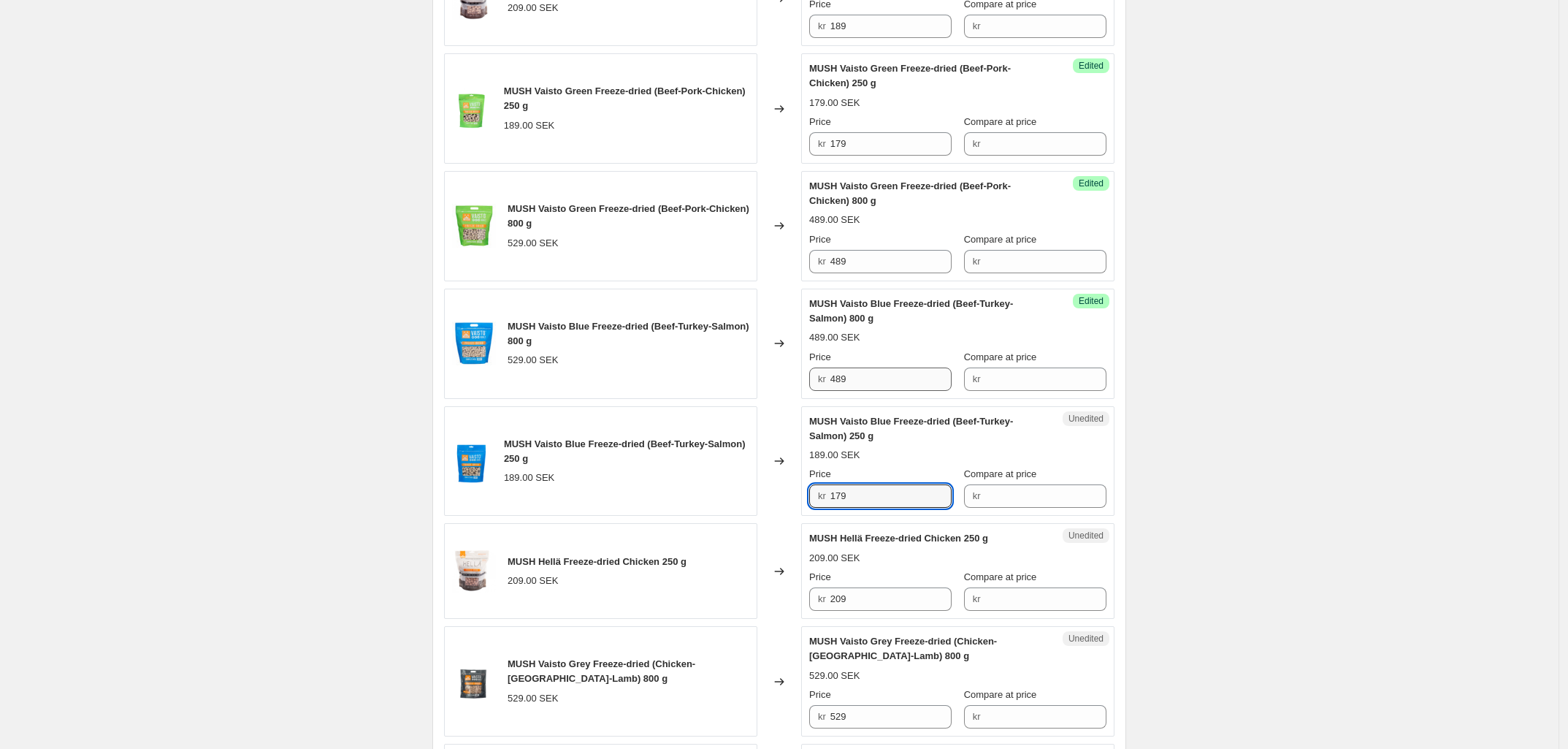
scroll to position [998, 0]
type input "179"
click at [864, 602] on input "209" at bounding box center [891, 597] width 122 height 23
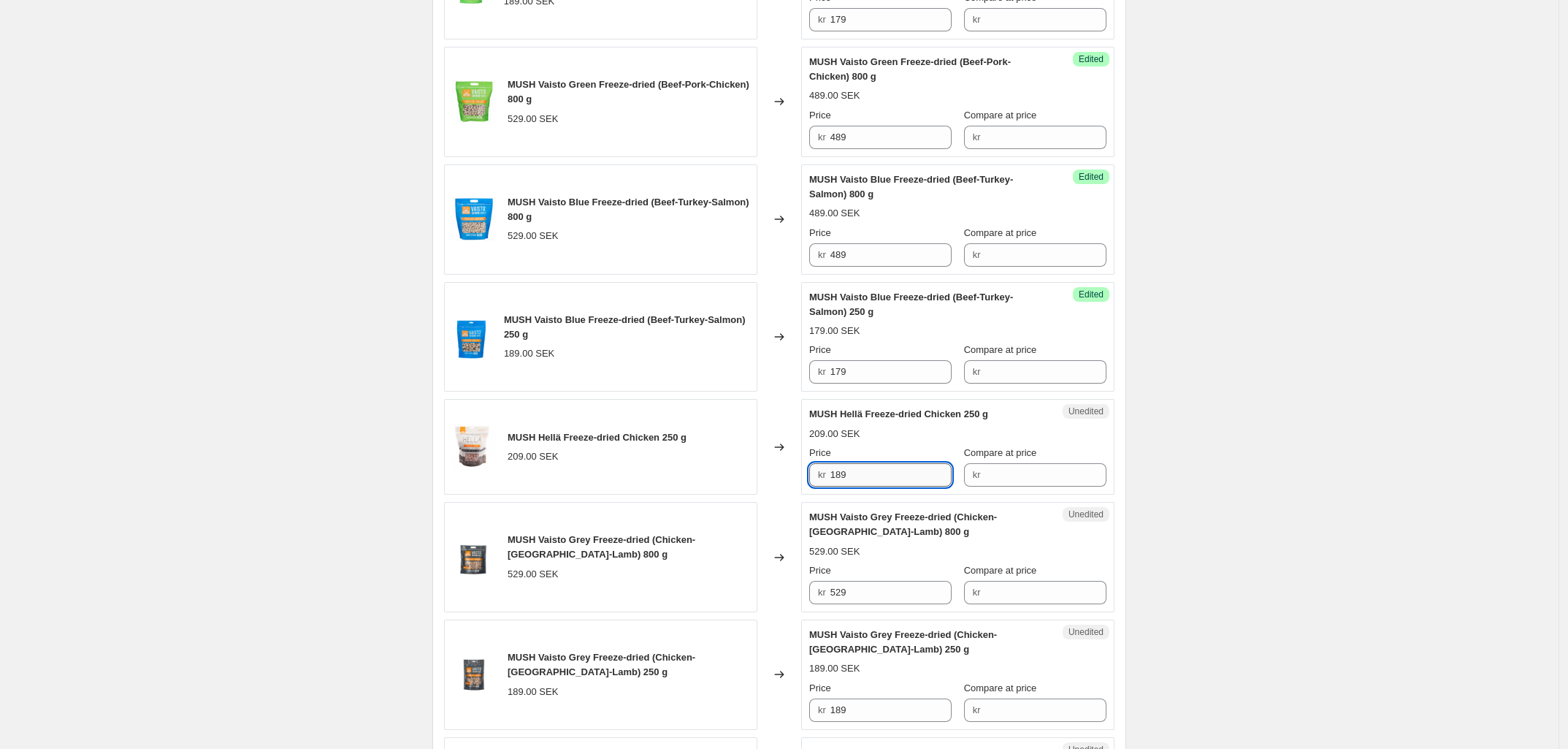
scroll to position [1126, 0]
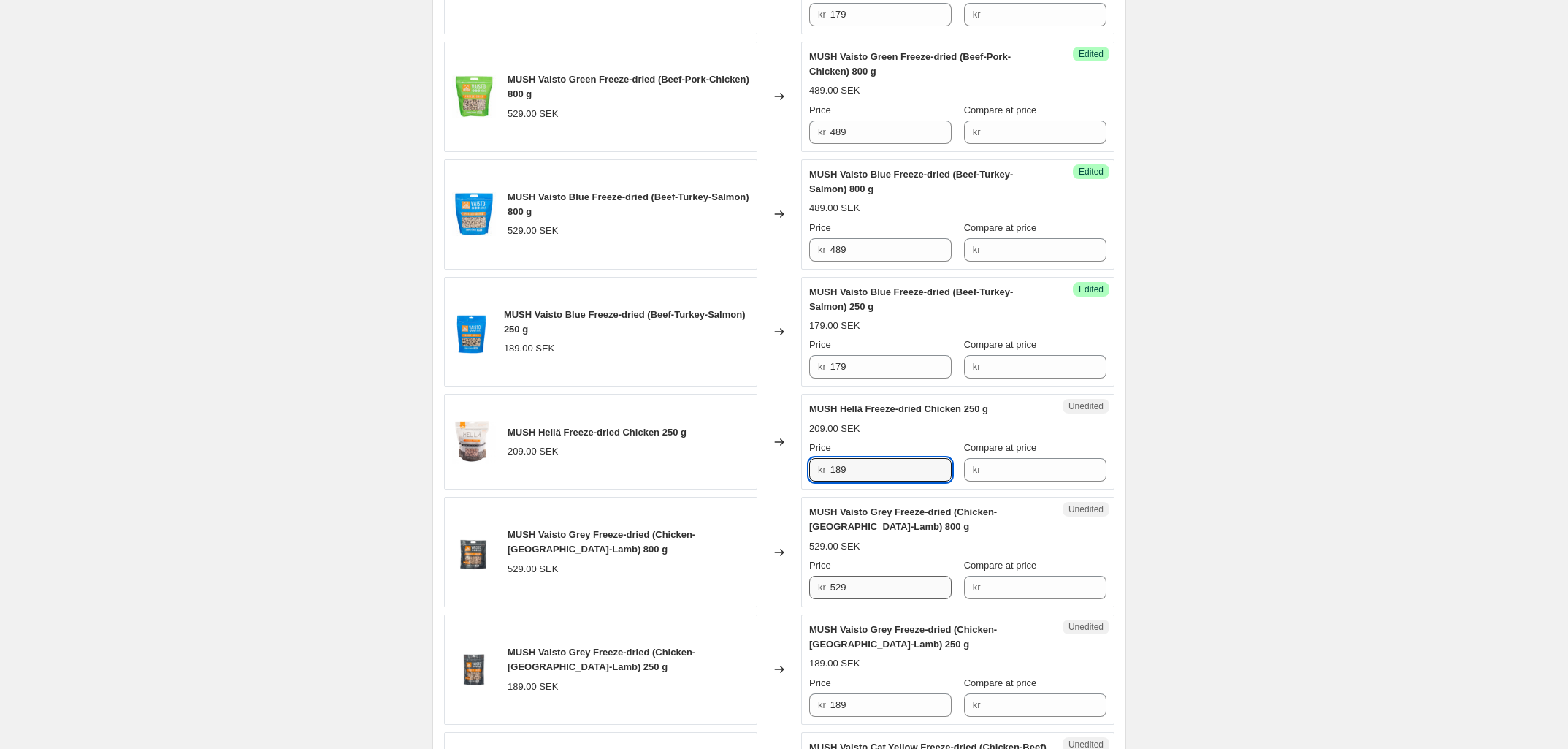
type input "189"
click at [862, 599] on input "529" at bounding box center [891, 586] width 122 height 23
click at [857, 588] on input "529" at bounding box center [891, 586] width 122 height 23
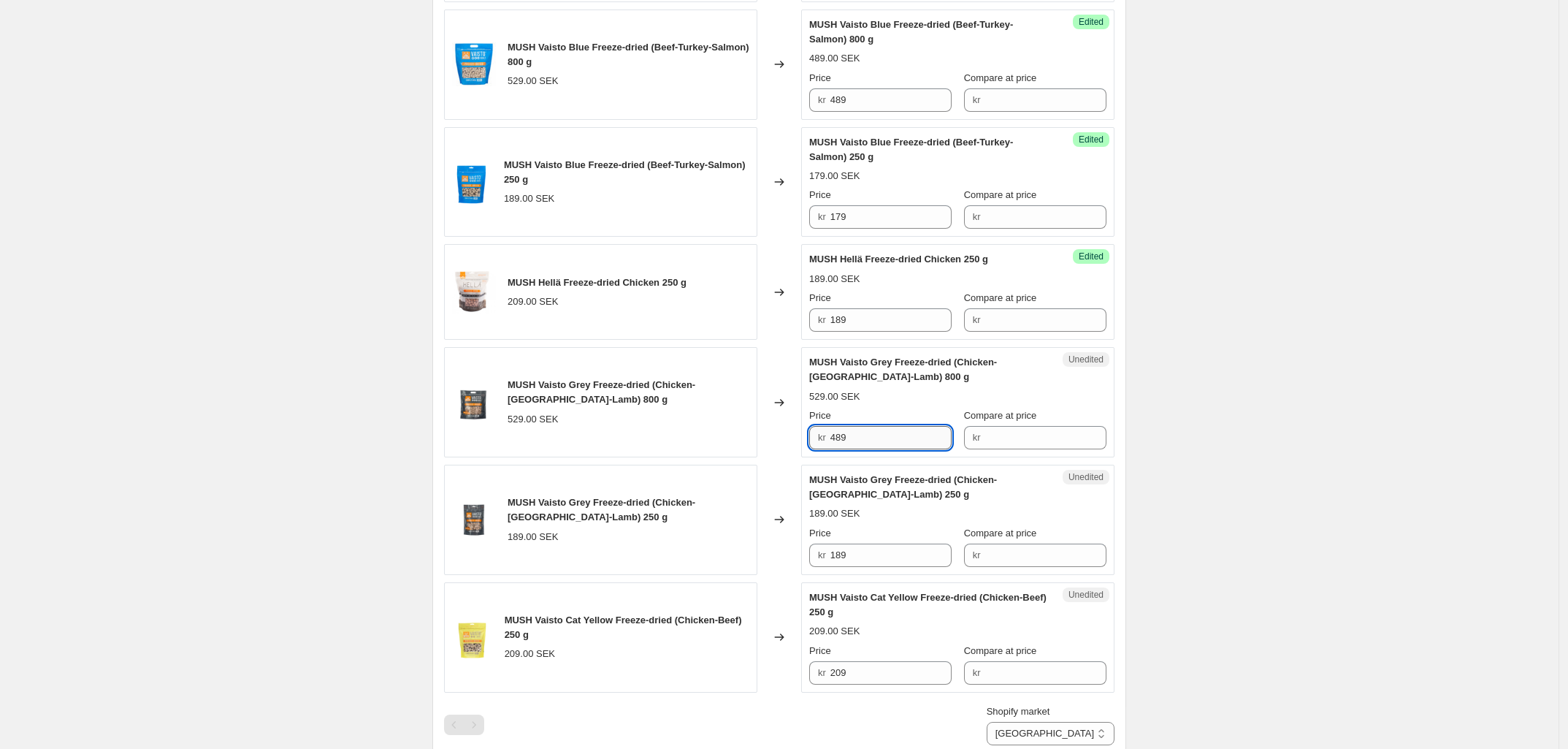
scroll to position [1277, 0]
type input "489"
click at [847, 563] on input "189" at bounding box center [891, 554] width 122 height 23
type input "179"
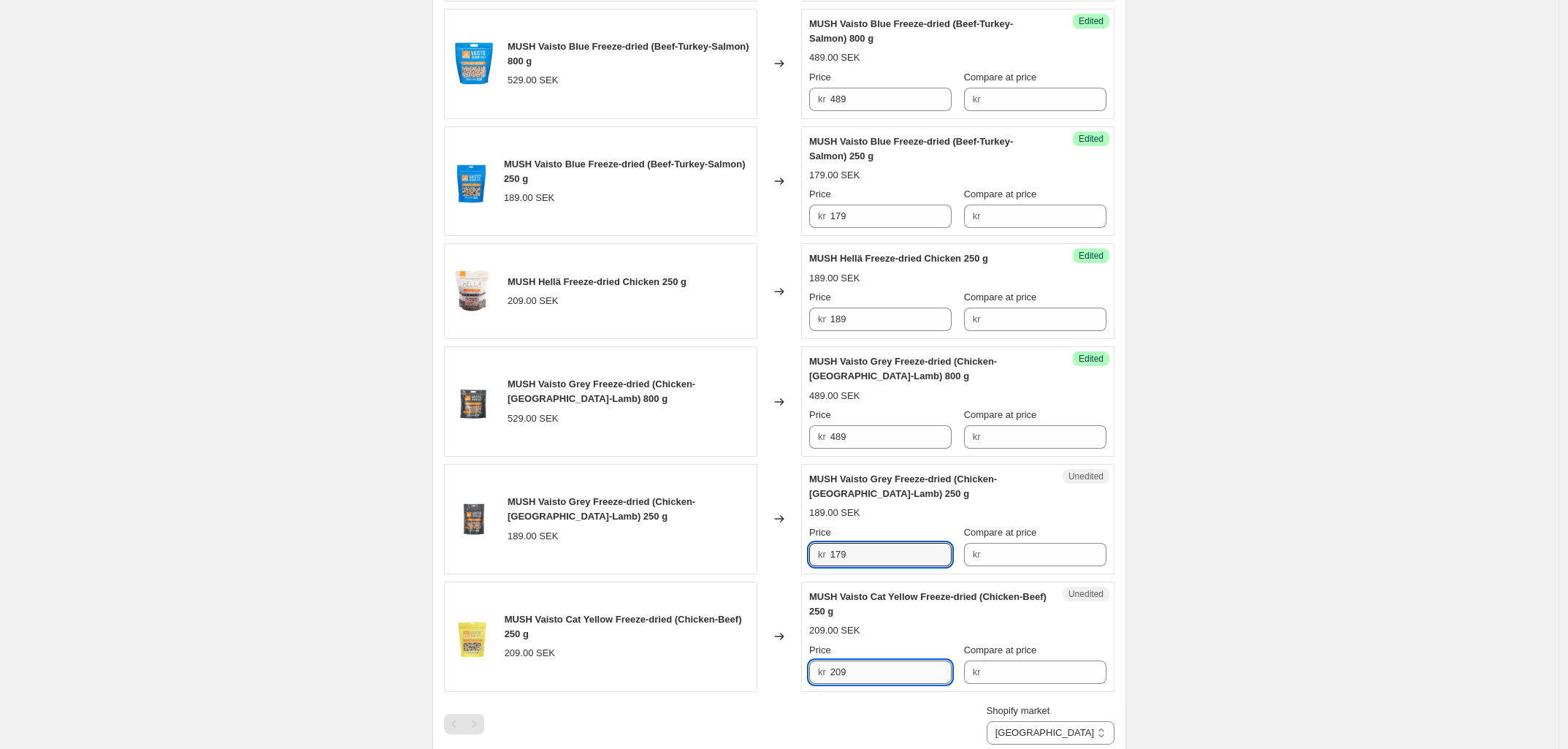
click at [873, 680] on input "209" at bounding box center [891, 671] width 122 height 23
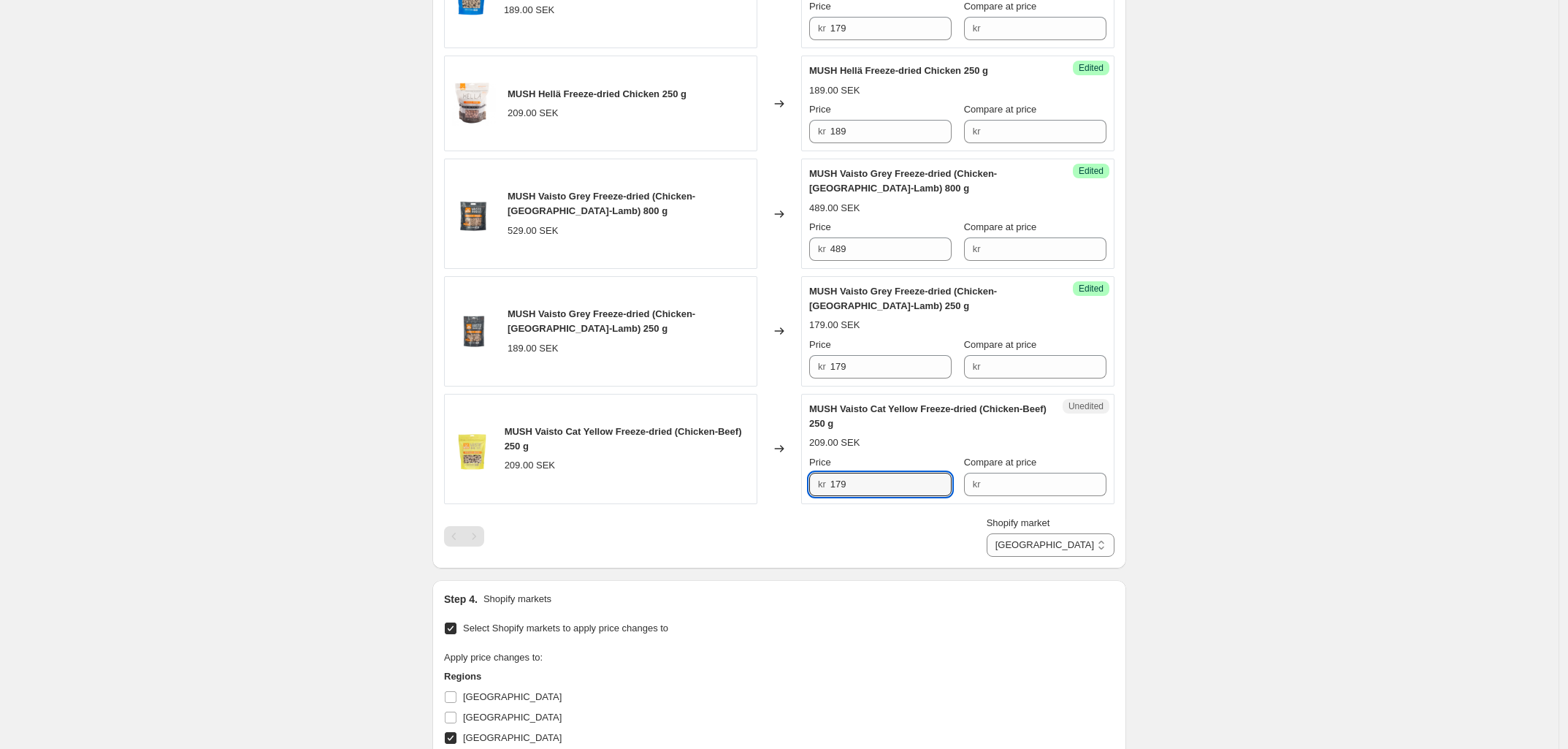
type input "179"
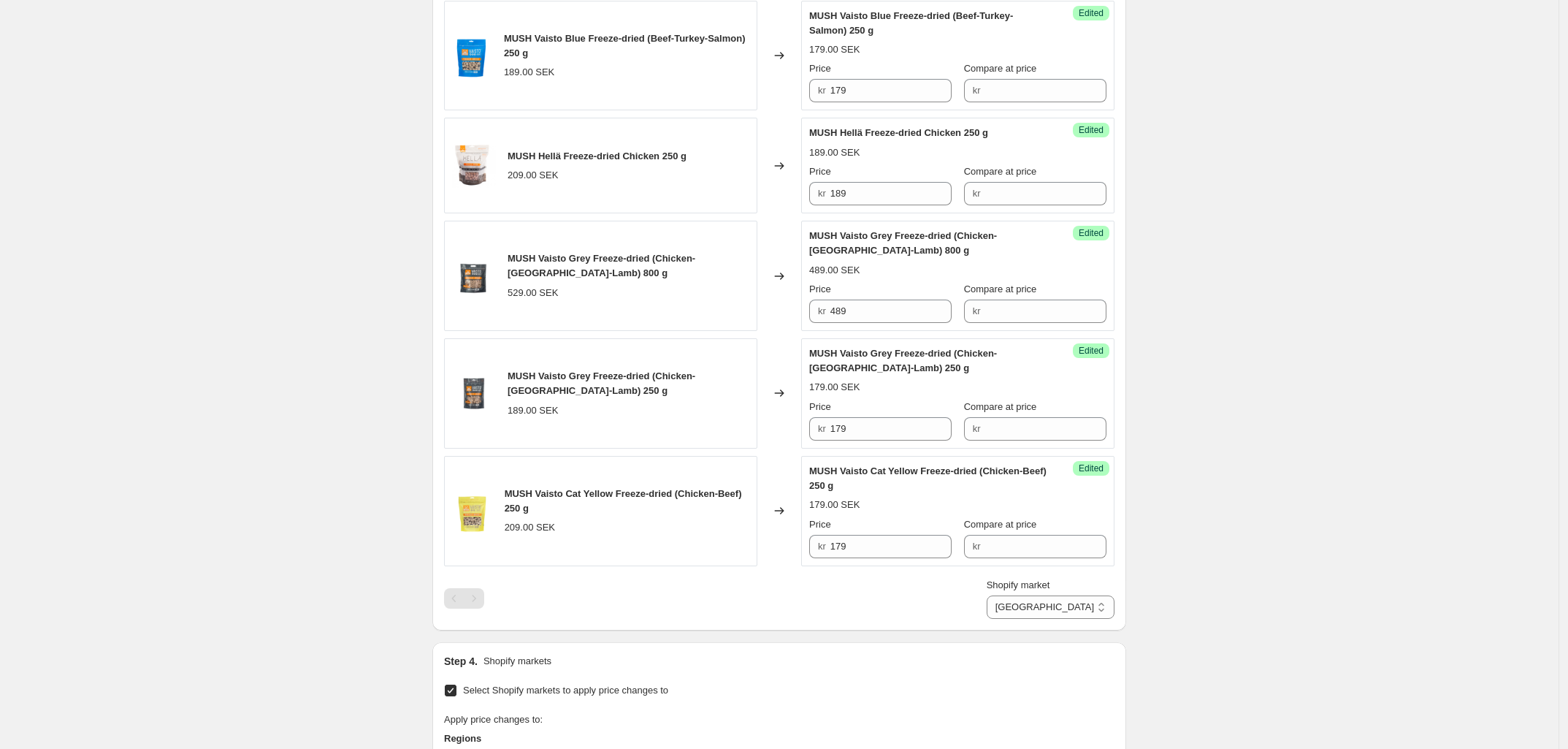
scroll to position [1757, 0]
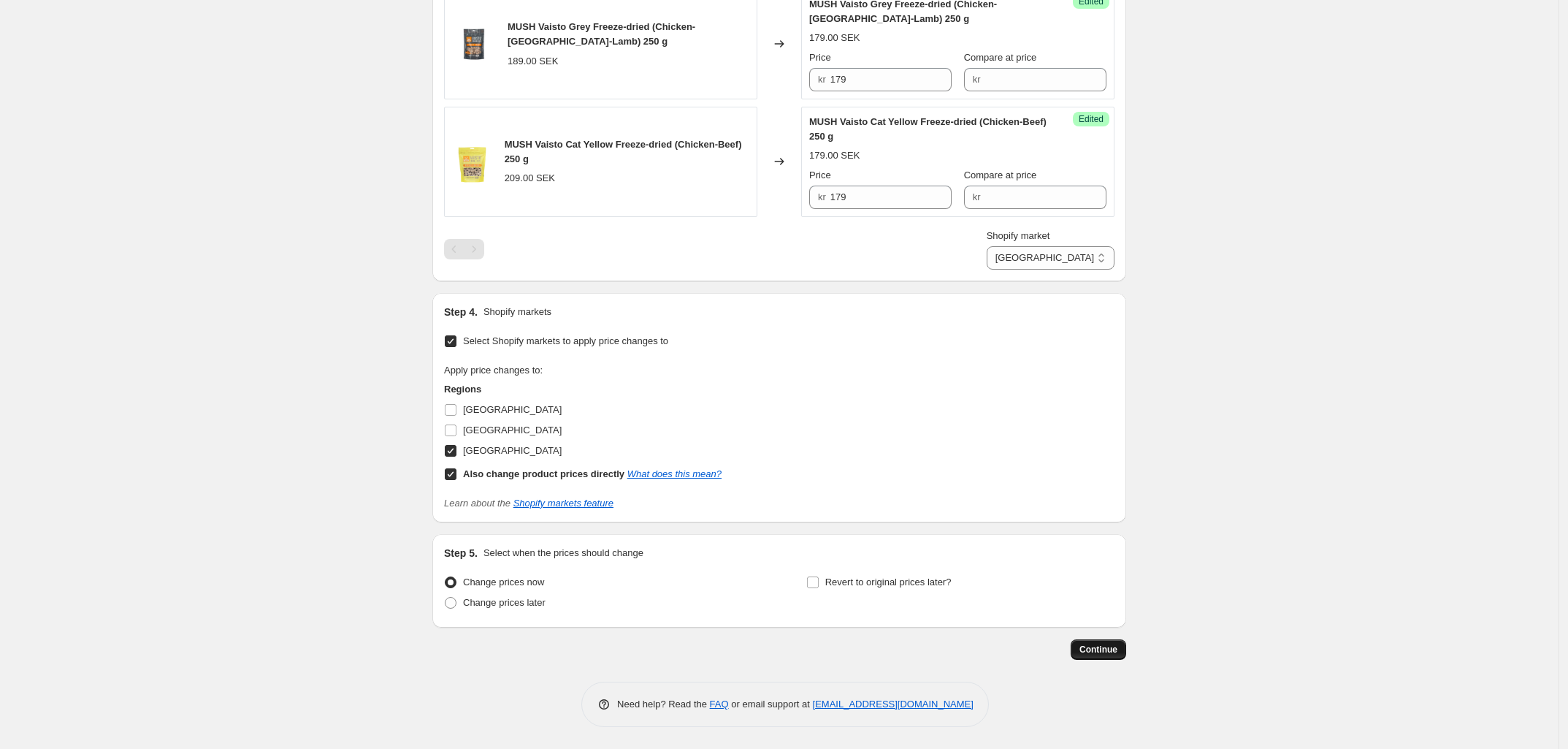
click at [1105, 652] on span "Continue" at bounding box center [1097, 649] width 38 height 12
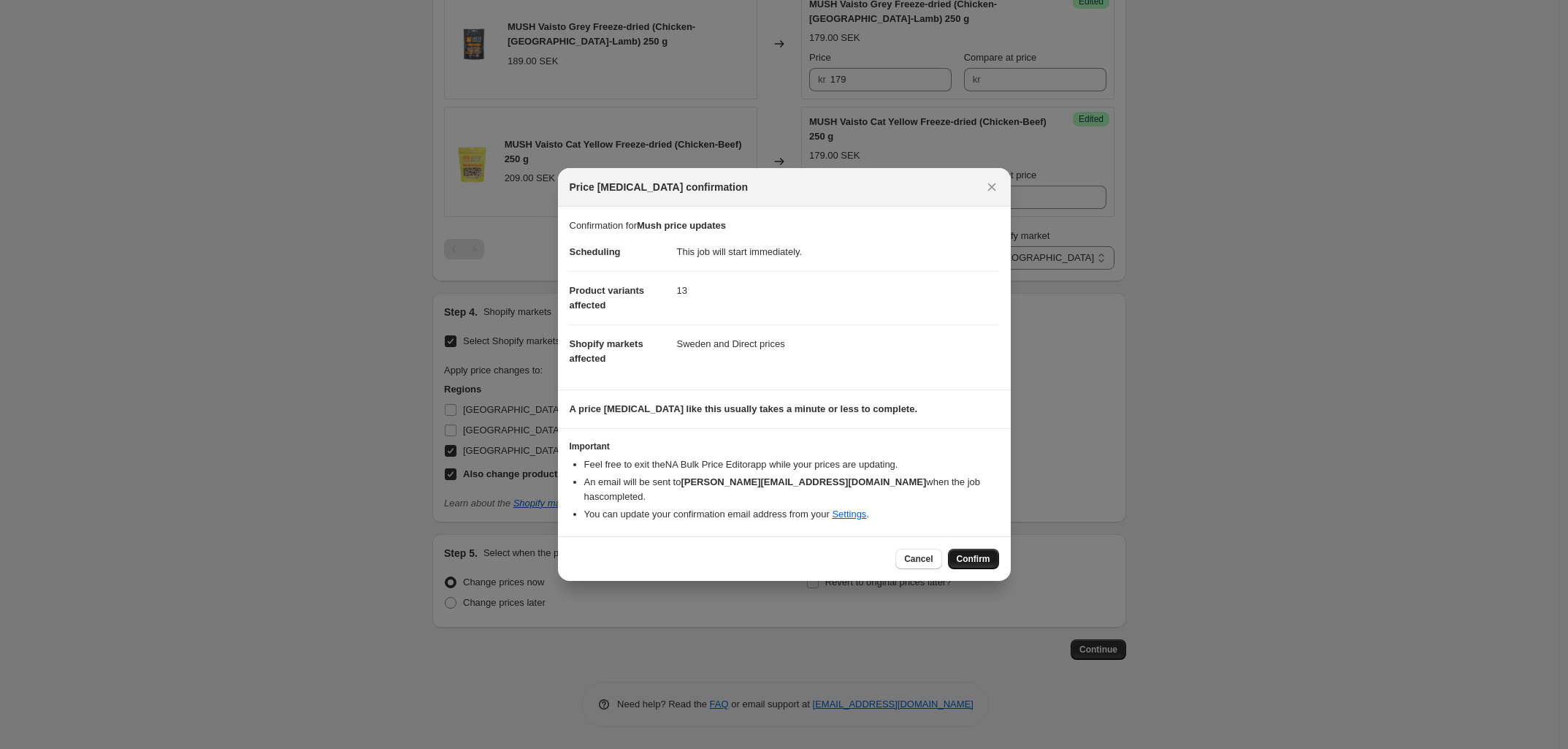
click at [974, 553] on span "Confirm" at bounding box center [974, 559] width 33 height 12
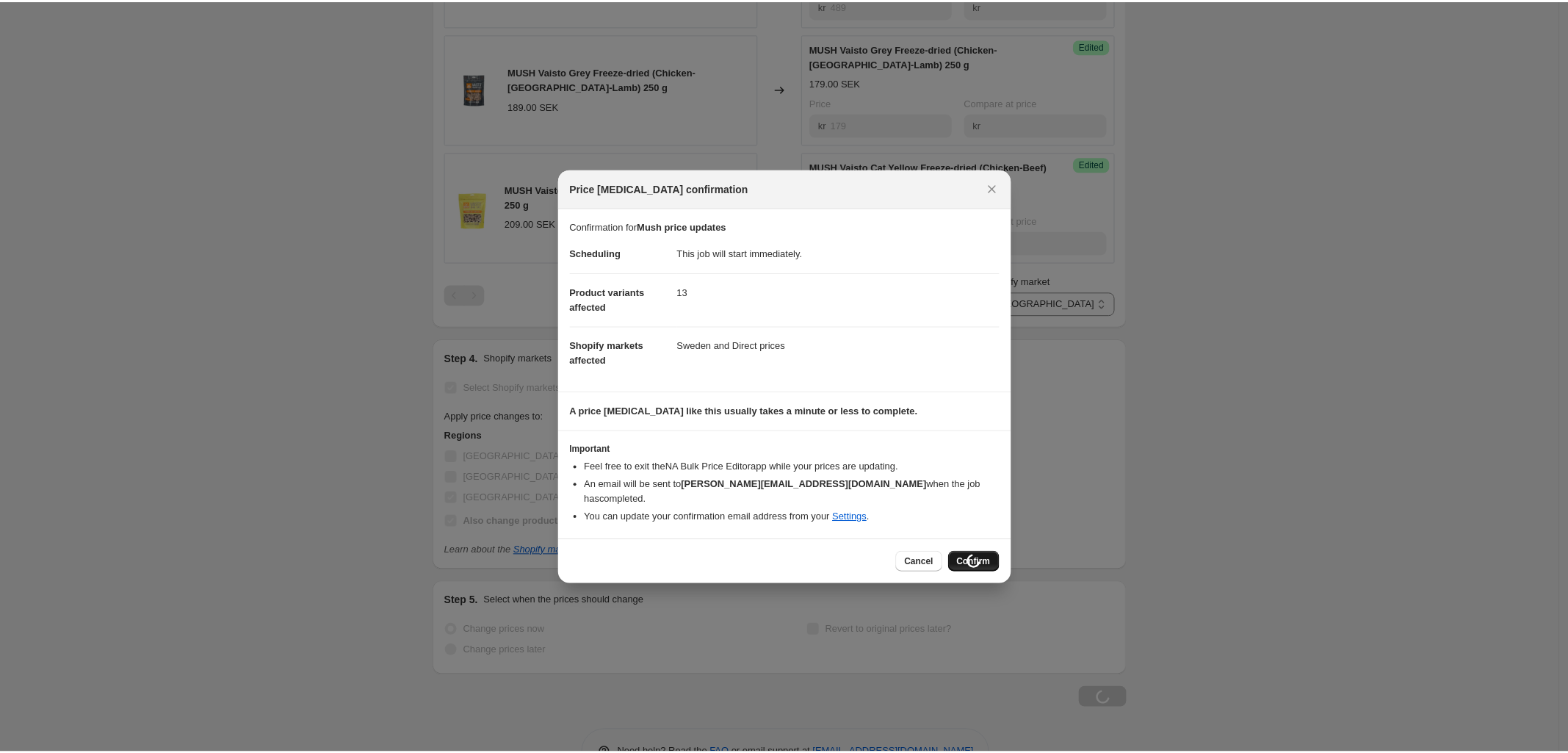
scroll to position [1816, 0]
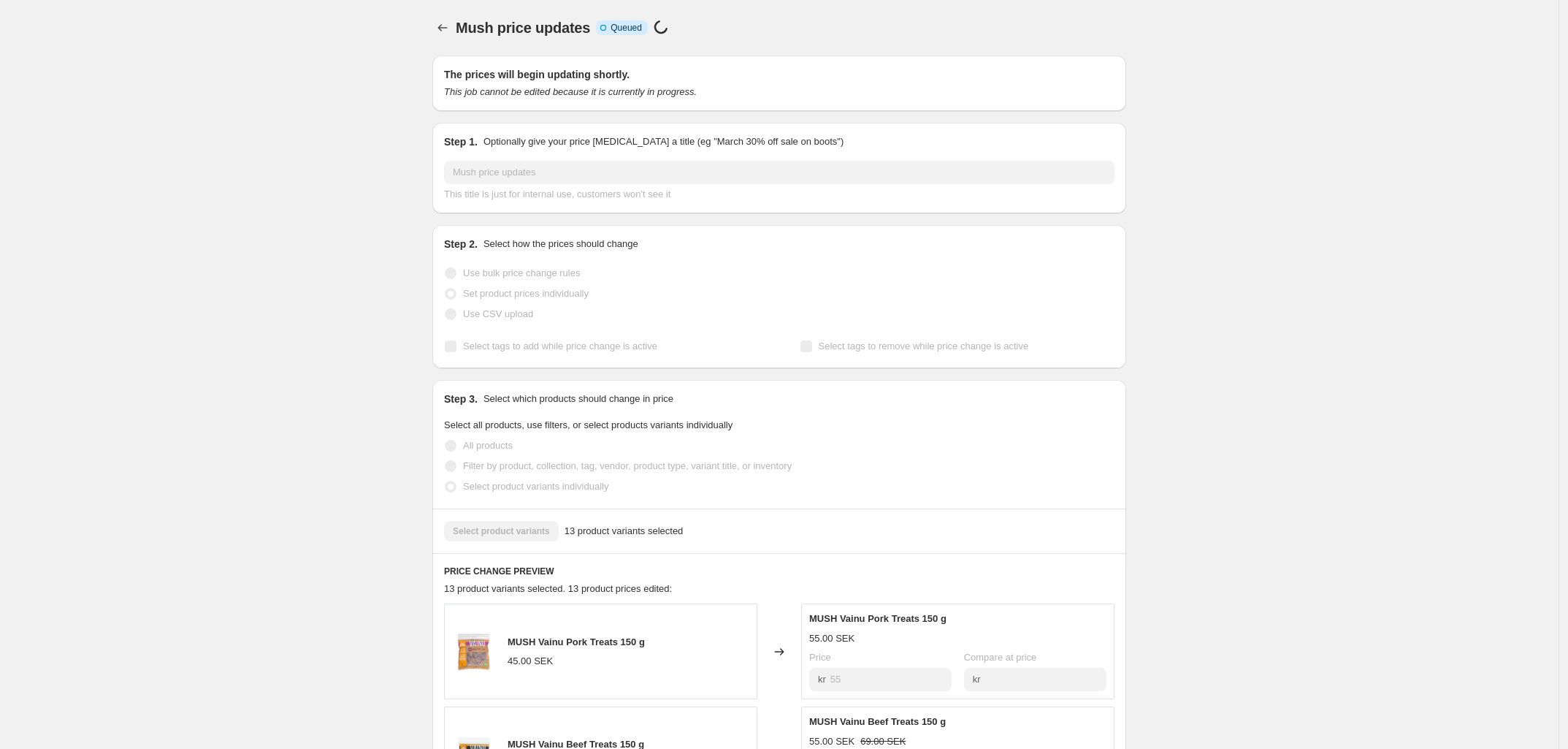
select select "88164925744"
